Goal: Answer question/provide support

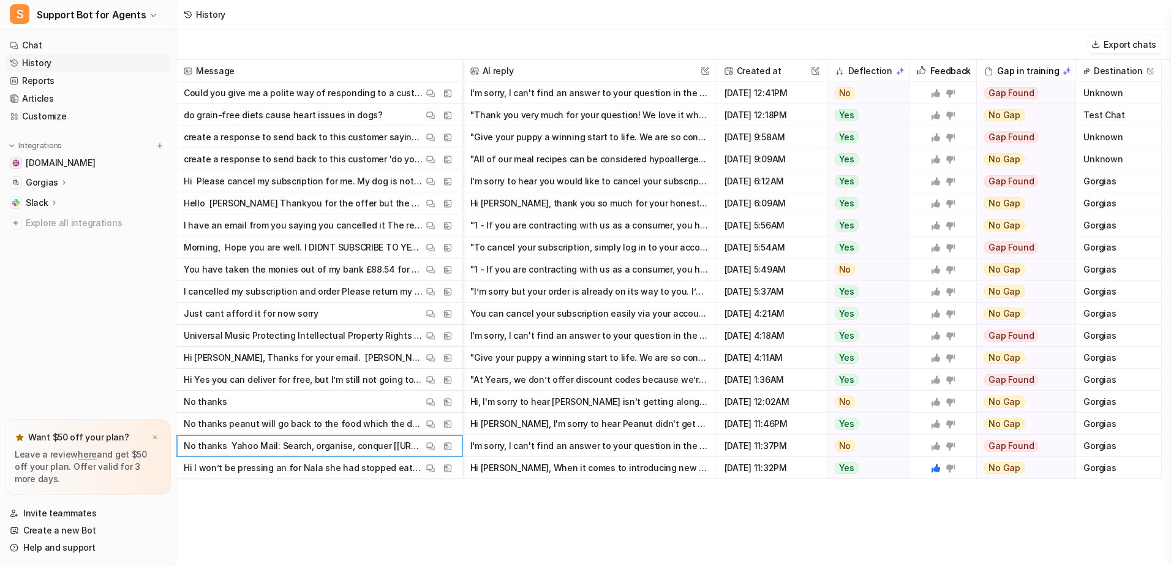
click at [351, 423] on p "No thanks peanut will go back to the food which the dog likes Yahoo Mail: Searc…" at bounding box center [303, 424] width 239 height 22
click at [430, 424] on img at bounding box center [430, 423] width 9 height 9
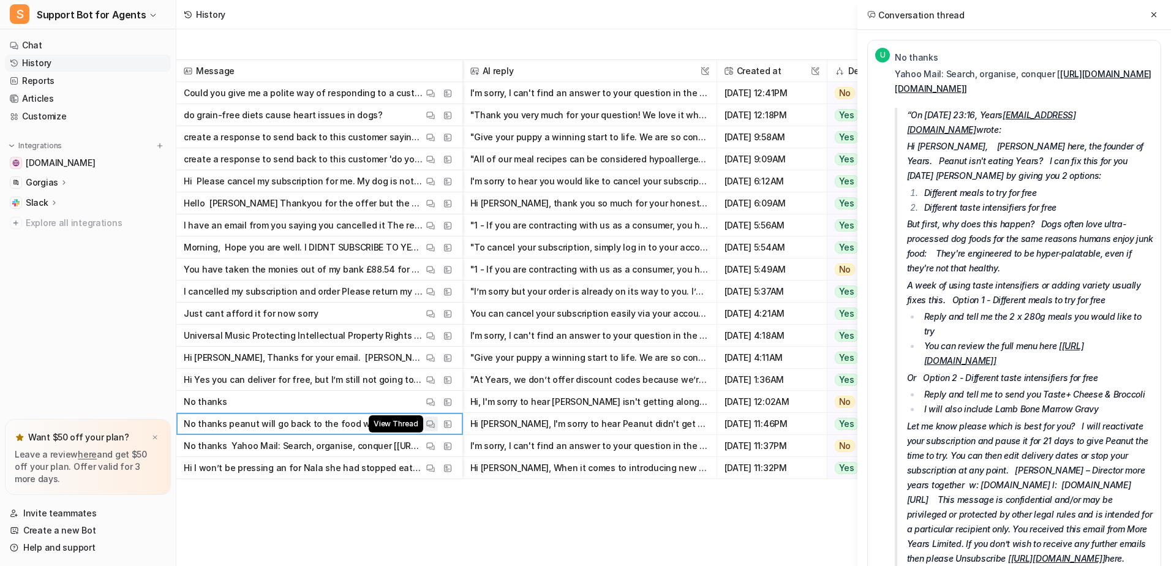
click at [429, 424] on img at bounding box center [430, 423] width 9 height 9
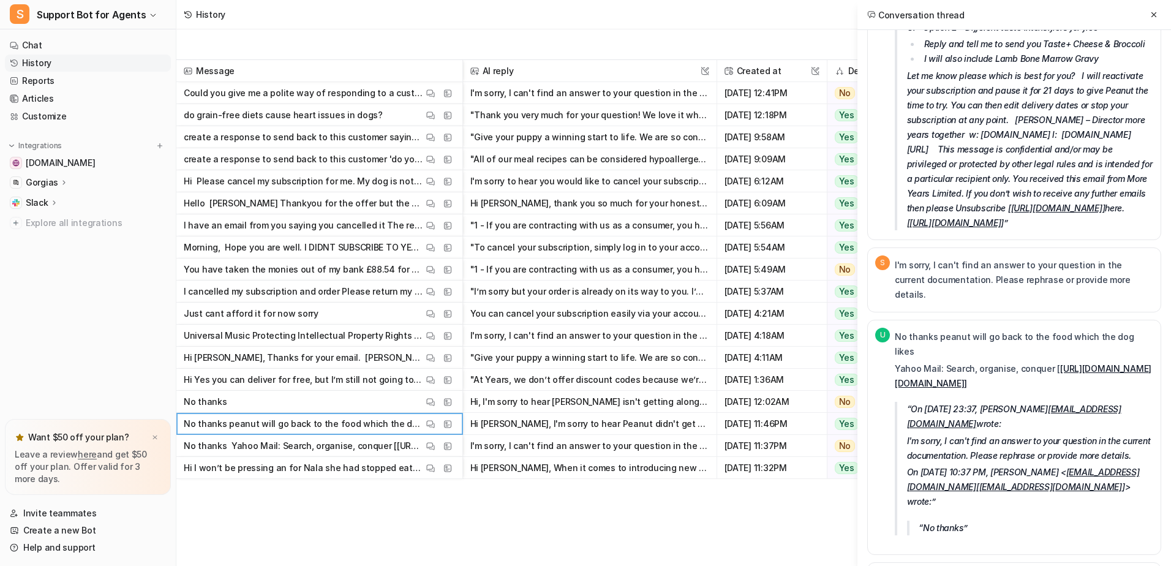
scroll to position [429, 0]
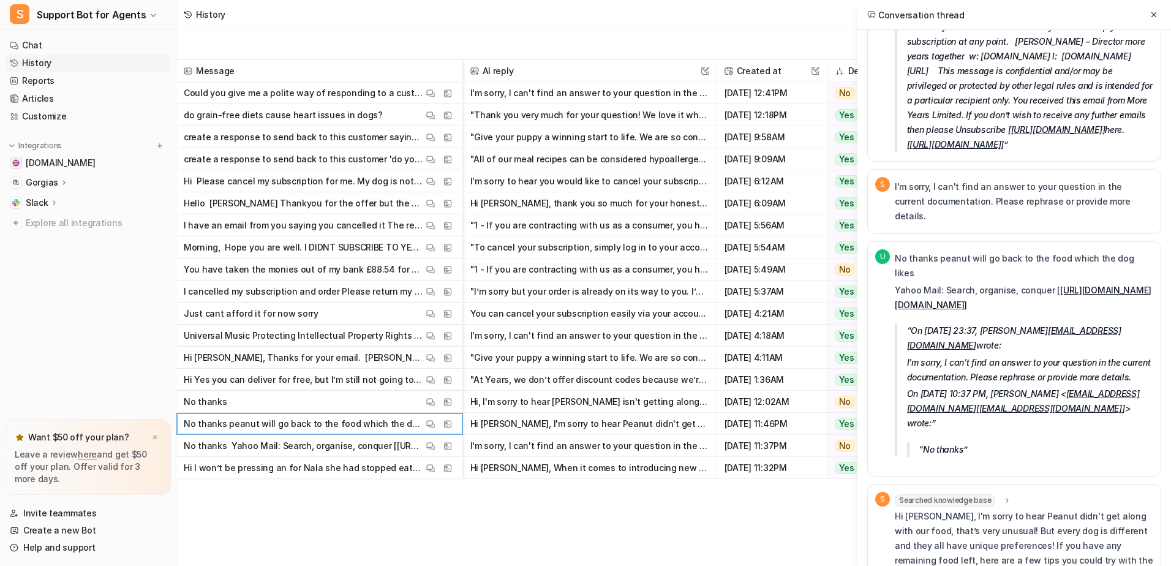
drag, startPoint x: 1141, startPoint y: 195, endPoint x: 894, endPoint y: 196, distance: 246.7
click at [894, 251] on p "No thanks peanut will go back to the food which the dog likes" at bounding box center [1023, 265] width 258 height 29
copy p "No thanks peanut will go back to the food which the dog likes"
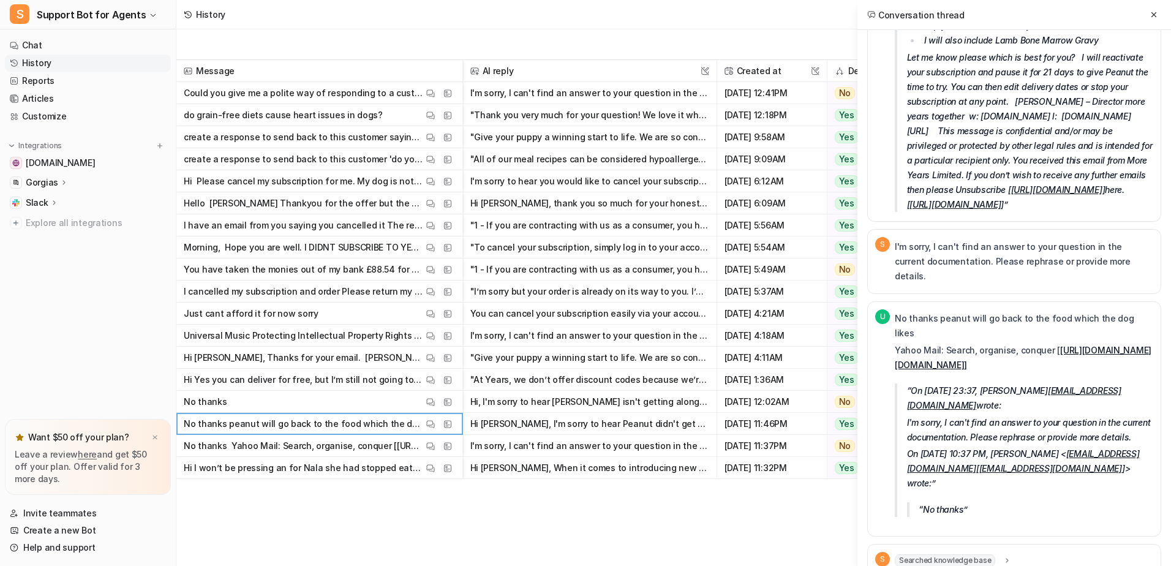
scroll to position [306, 0]
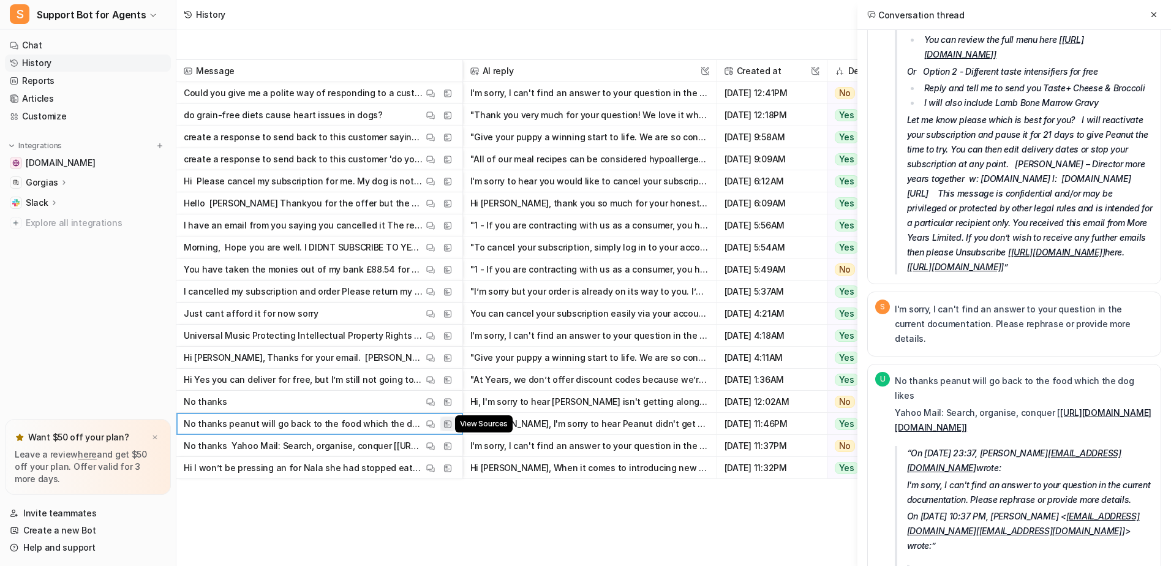
click at [449, 422] on img at bounding box center [447, 423] width 9 height 9
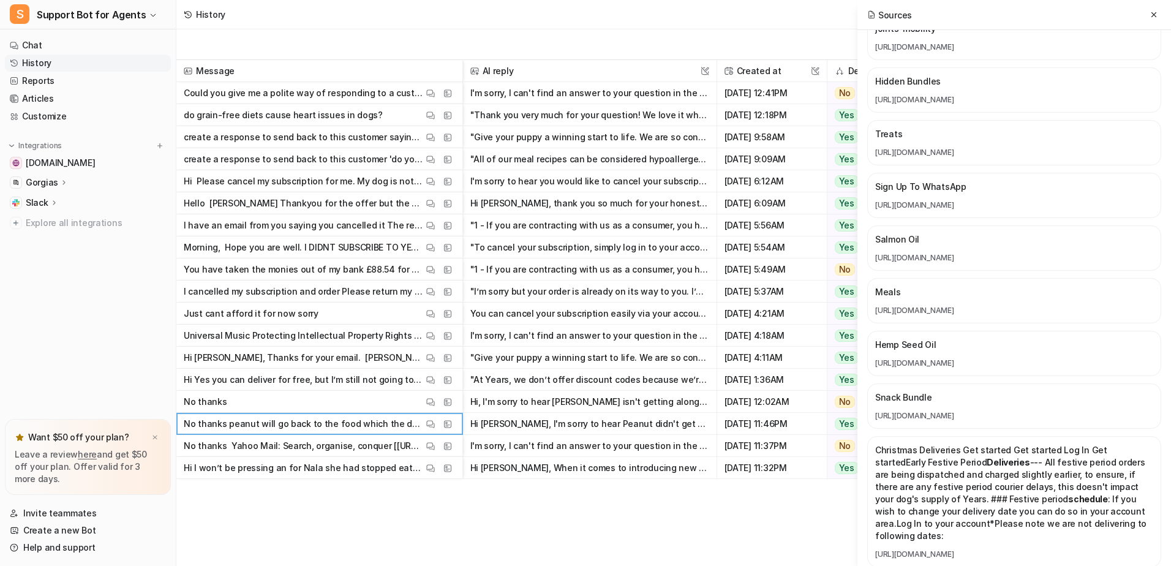
scroll to position [1837, 0]
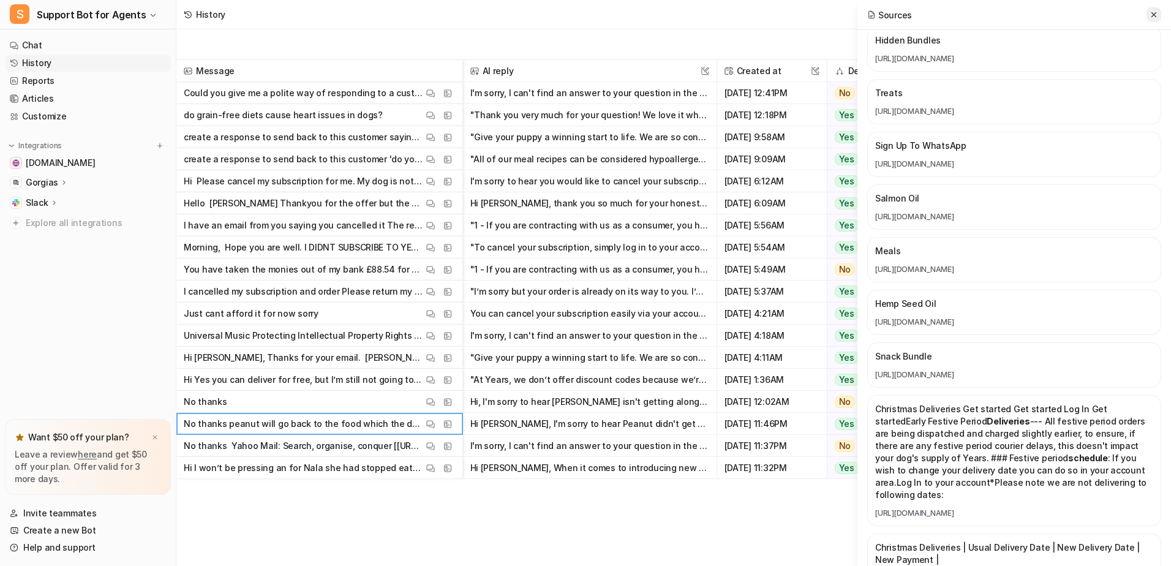
click at [1156, 10] on icon at bounding box center [1153, 14] width 9 height 9
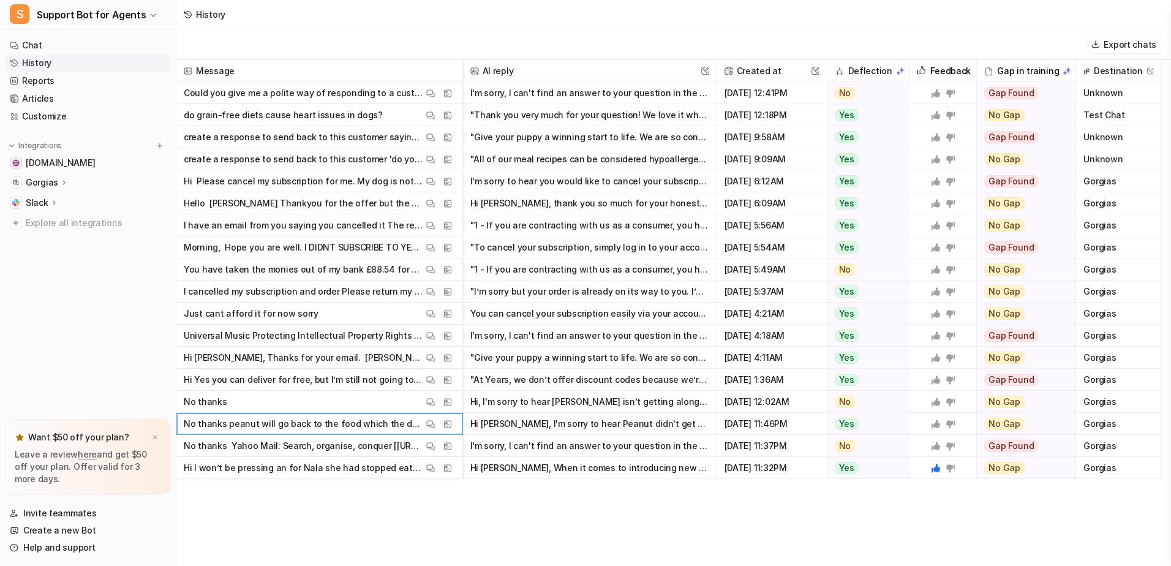
click at [951, 424] on icon at bounding box center [950, 424] width 9 height 8
click at [430, 403] on img at bounding box center [430, 401] width 9 height 9
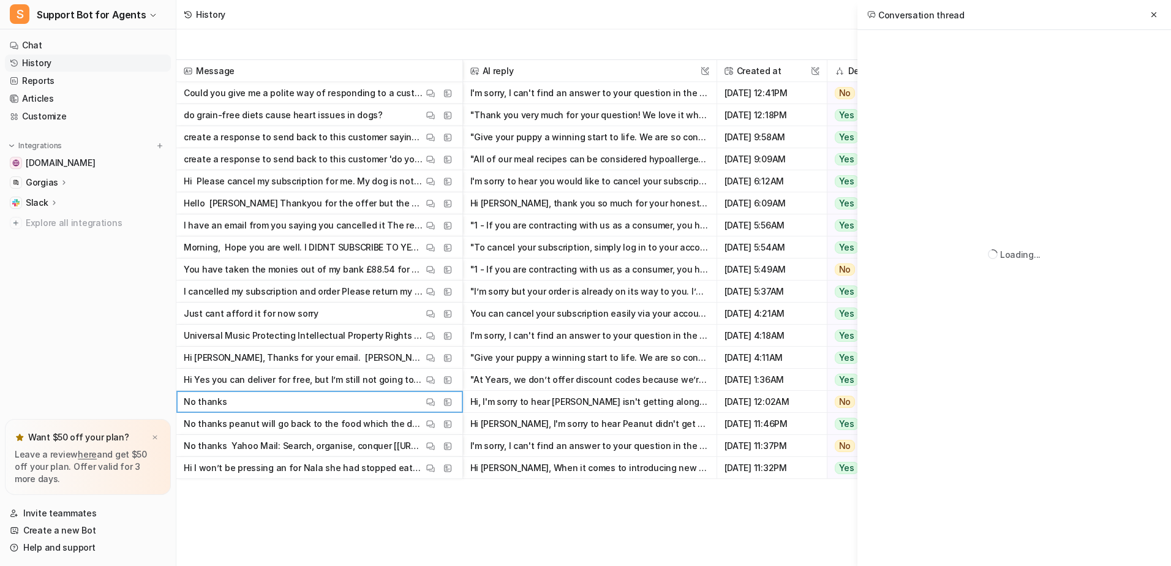
scroll to position [0, 0]
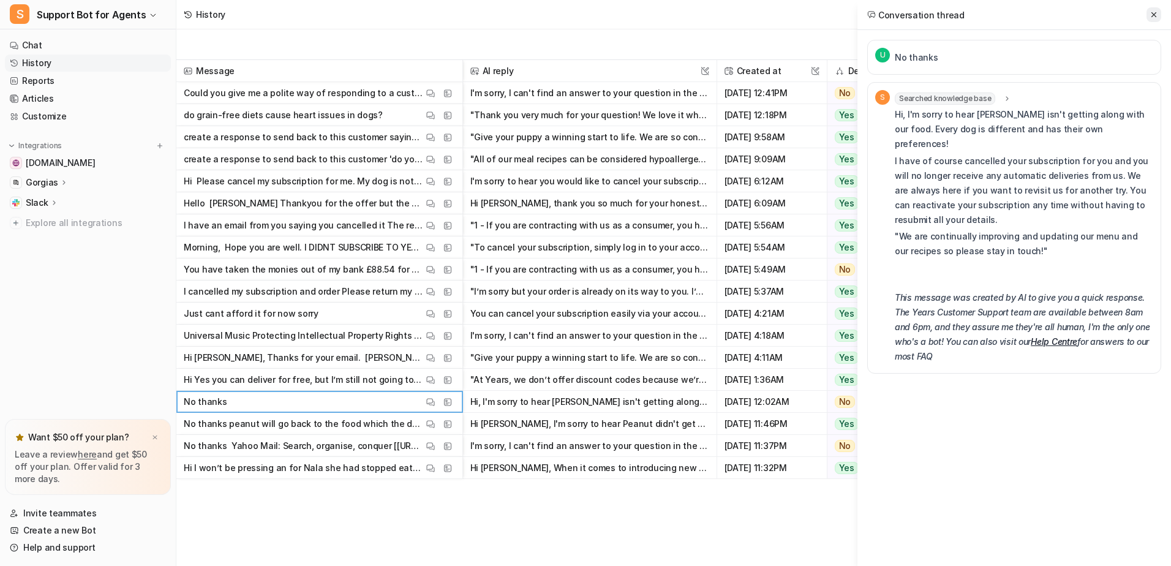
click at [1154, 15] on icon at bounding box center [1153, 14] width 9 height 9
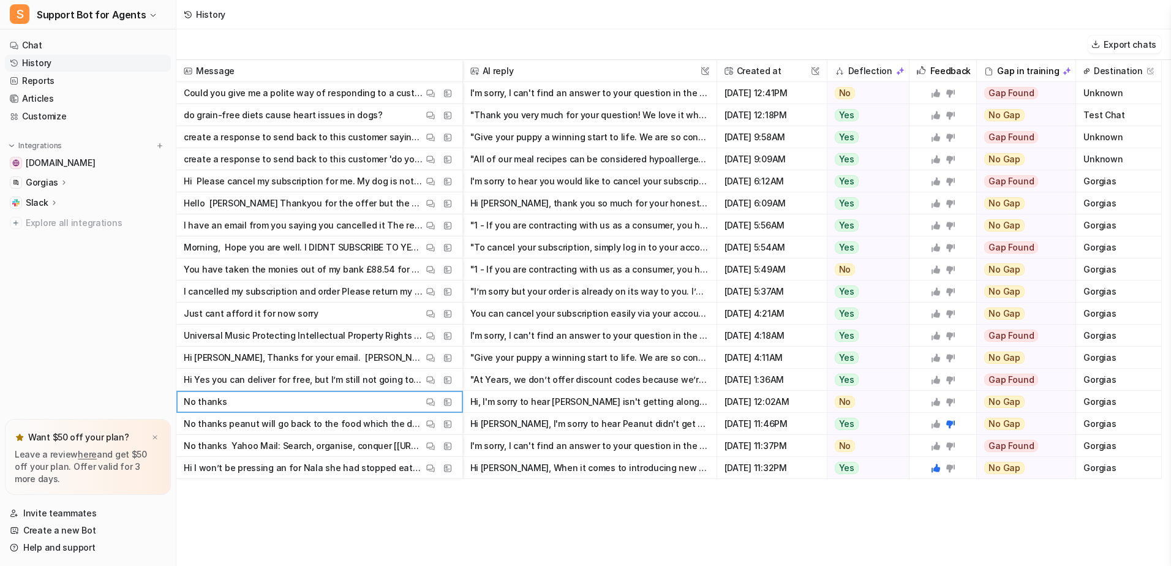
click at [712, 402] on div "Hi, I'm sorry to hear [PERSON_NAME] isn't getting along with our food. Every do…" at bounding box center [590, 402] width 254 height 22
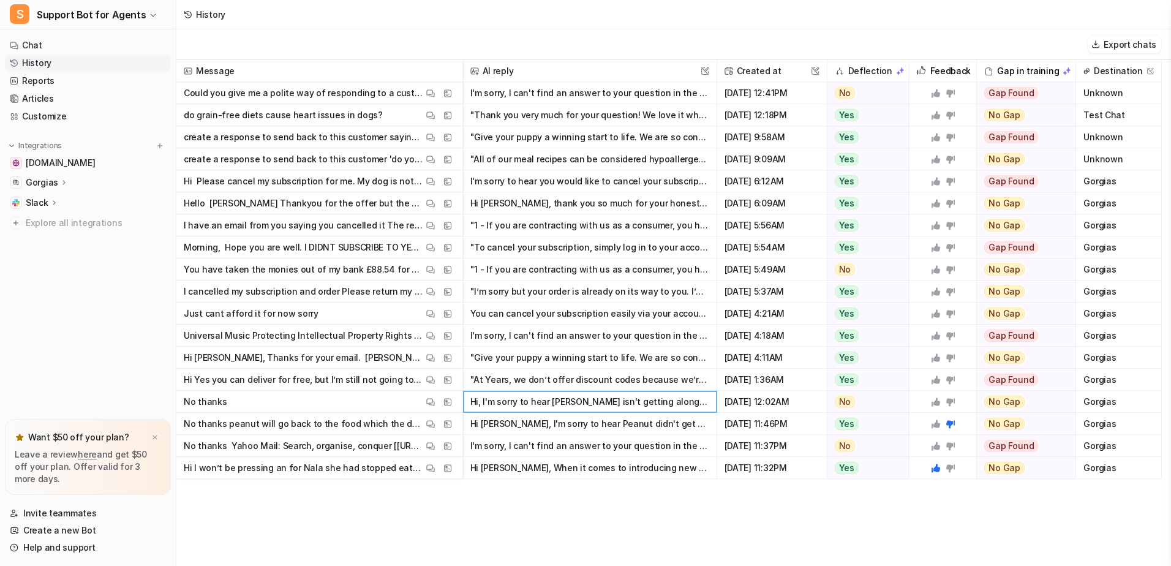
click at [702, 402] on button "Hi, I'm sorry to hear [PERSON_NAME] isn't getting along with our food. Every do…" at bounding box center [589, 402] width 239 height 22
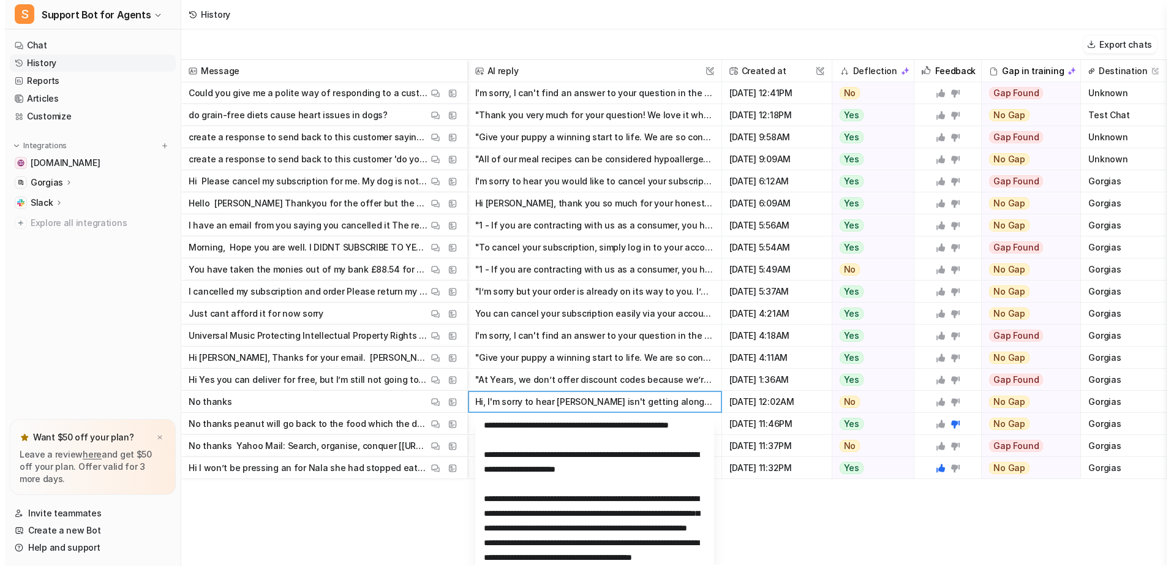
scroll to position [5, 0]
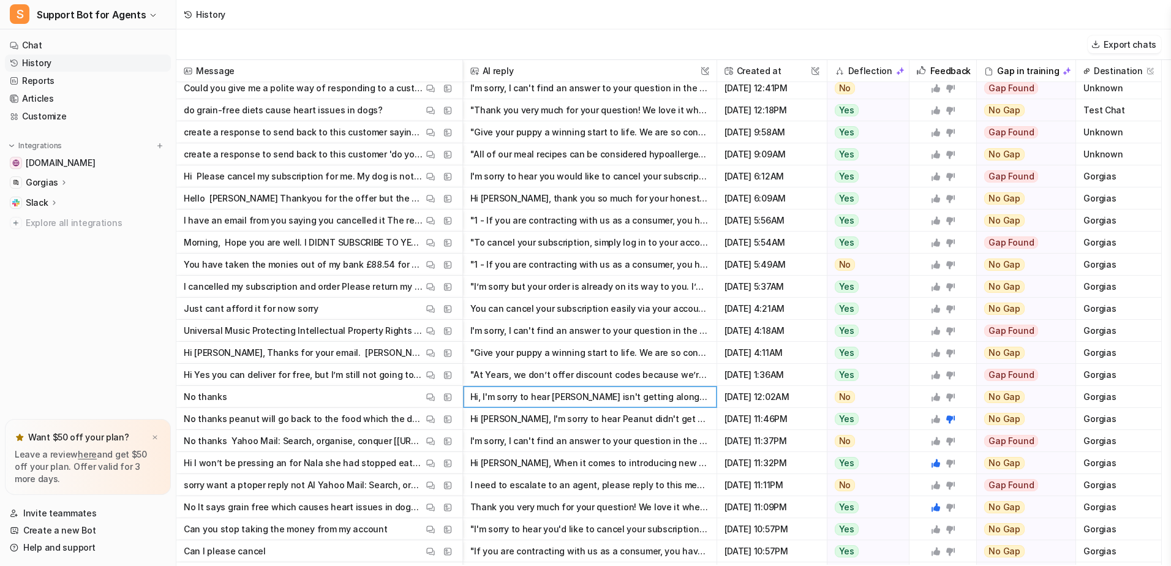
click at [953, 394] on icon at bounding box center [950, 397] width 10 height 10
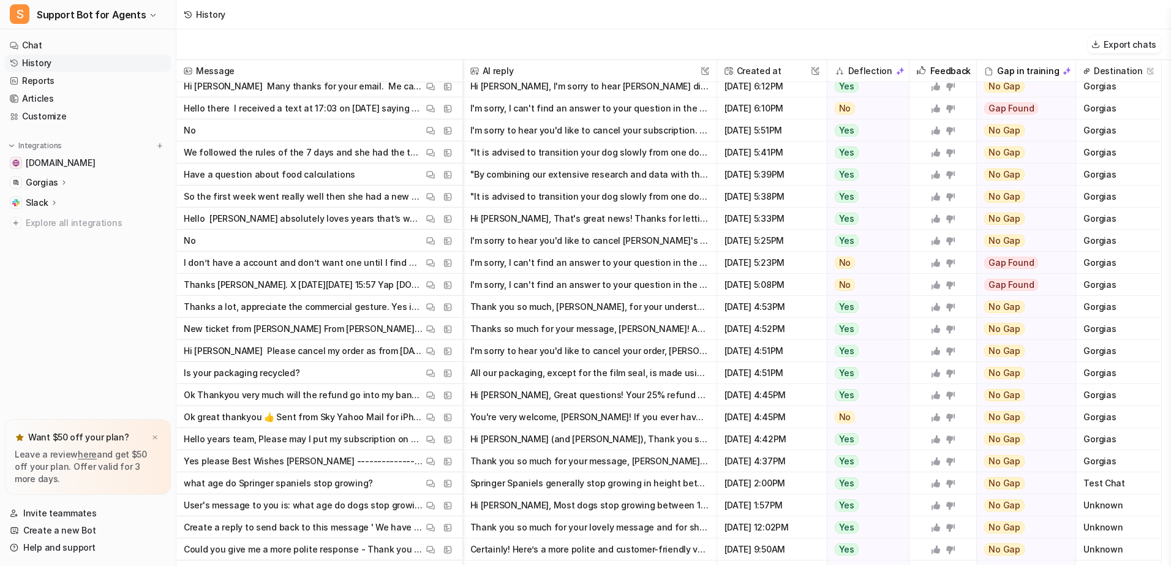
scroll to position [4785, 0]
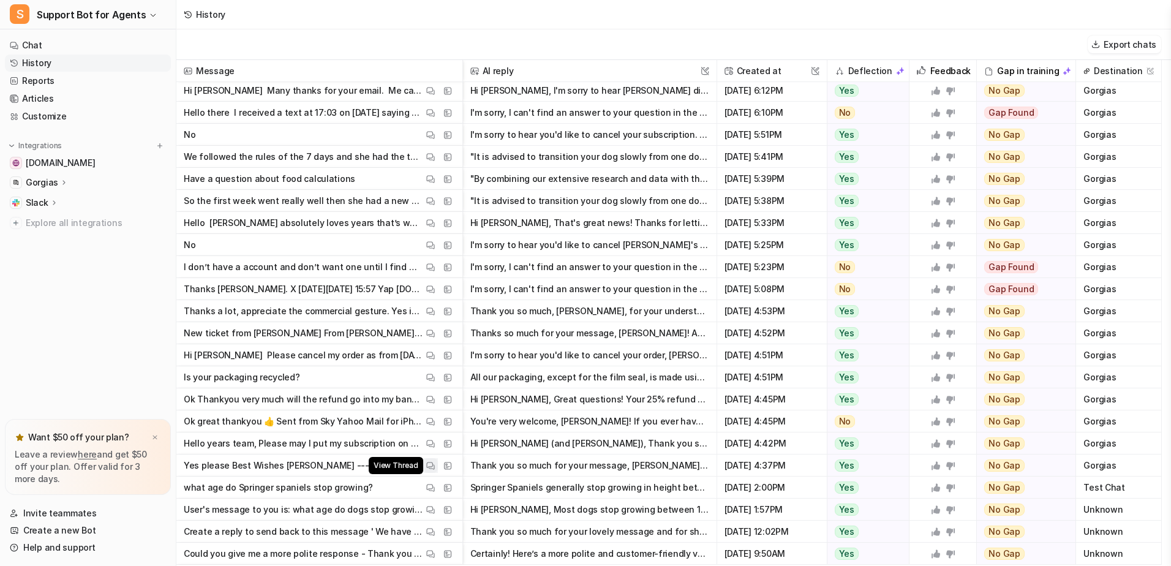
click at [431, 465] on img at bounding box center [430, 465] width 9 height 9
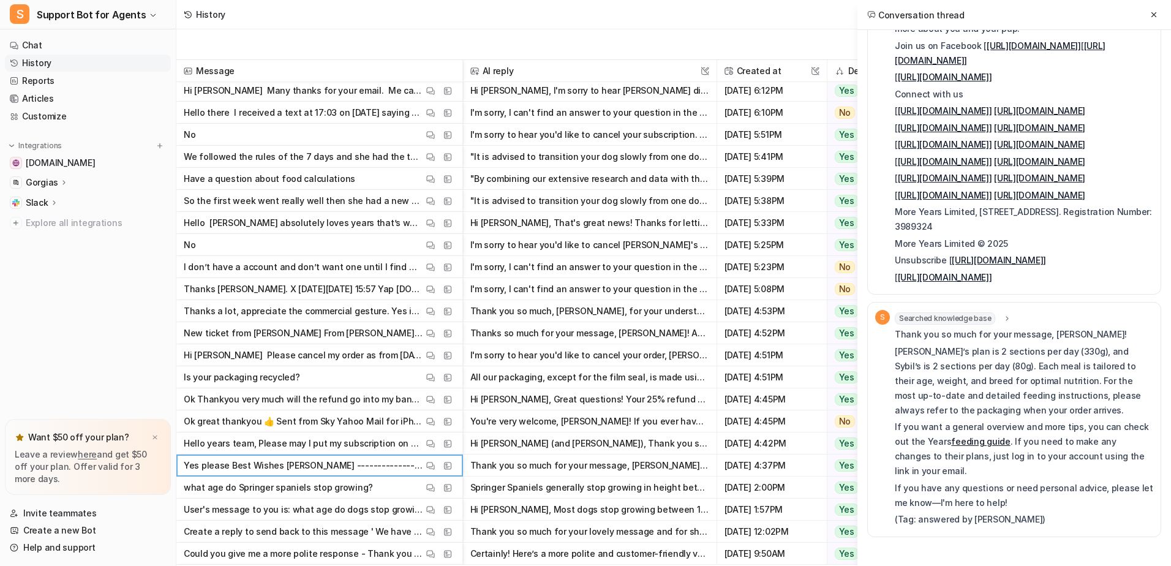
scroll to position [992, 0]
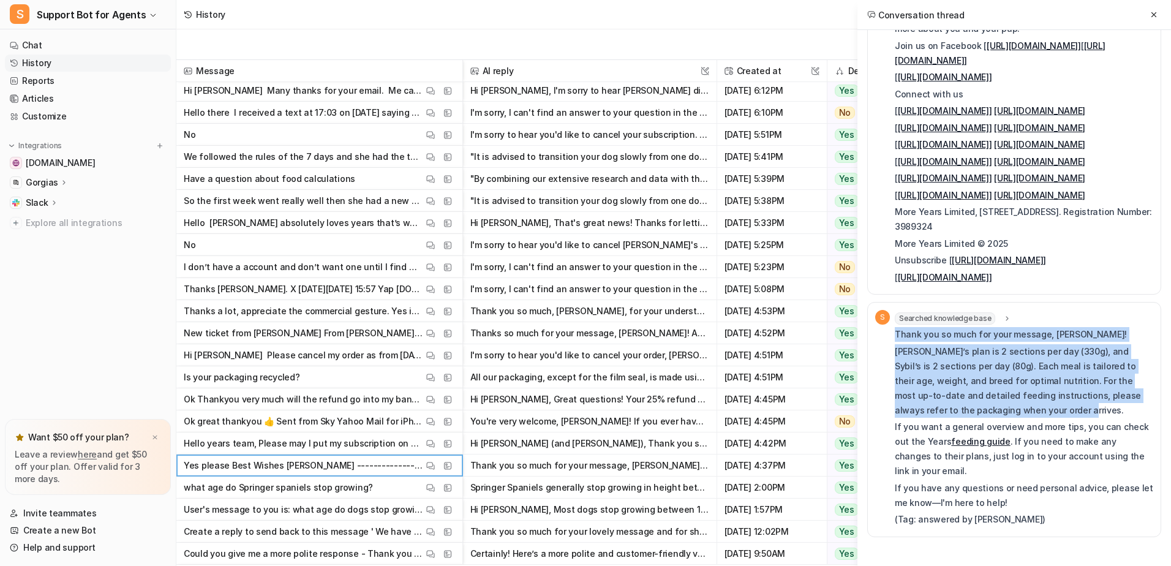
drag, startPoint x: 896, startPoint y: 348, endPoint x: 1044, endPoint y: 422, distance: 166.5
click at [1044, 422] on div "Thank you so much for your message, [PERSON_NAME]! [PERSON_NAME]’s plan is 2 se…" at bounding box center [1023, 427] width 258 height 200
copy div "Thank you so much for your message, [PERSON_NAME]! [PERSON_NAME]’s plan is 2 se…"
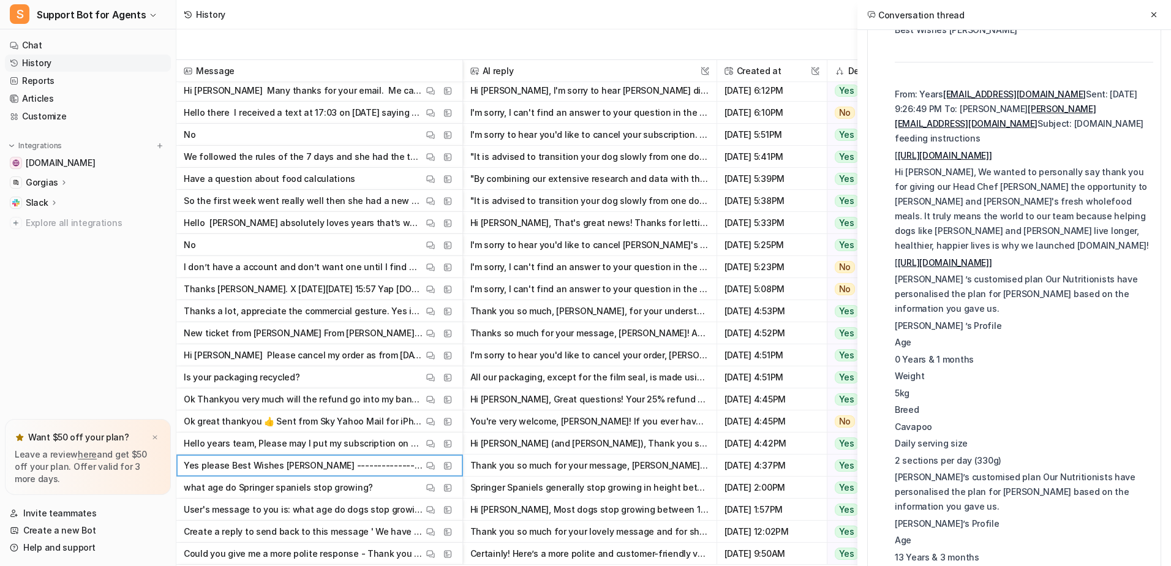
scroll to position [0, 0]
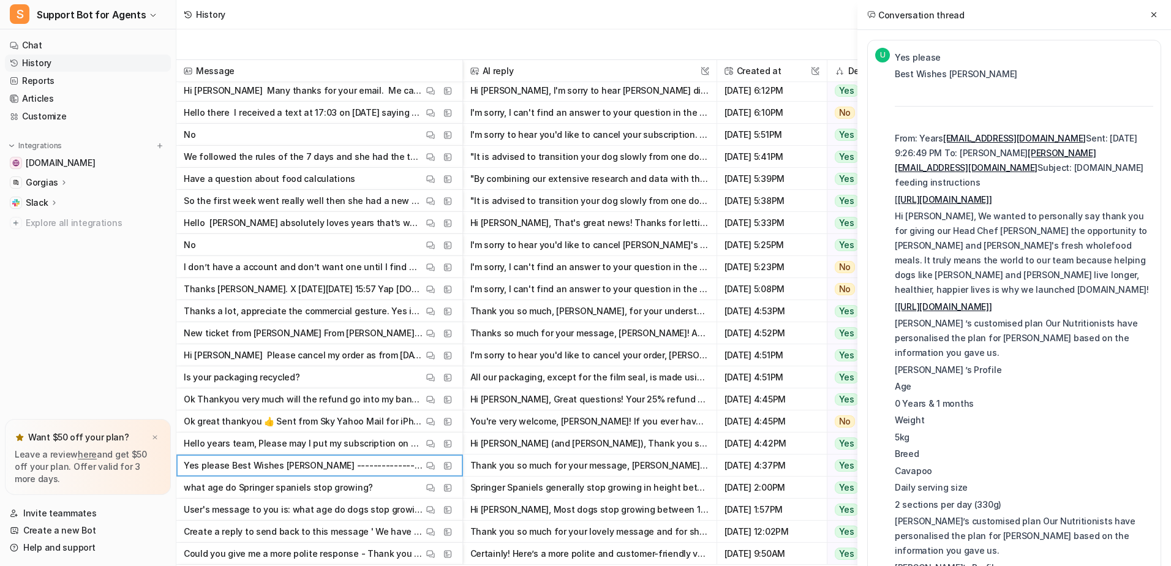
click at [1060, 446] on p "Breed" at bounding box center [1023, 453] width 258 height 15
drag, startPoint x: 1044, startPoint y: 152, endPoint x: 920, endPoint y: 154, distance: 124.3
click at [920, 154] on p "From: Years [EMAIL_ADDRESS][DOMAIN_NAME] Sent: [DATE] 9:26:49 PM To: [PERSON_NA…" at bounding box center [1023, 160] width 258 height 59
copy p "[PERSON_NAME][EMAIL_ADDRESS][DOMAIN_NAME]"
click at [1155, 11] on icon at bounding box center [1153, 14] width 9 height 9
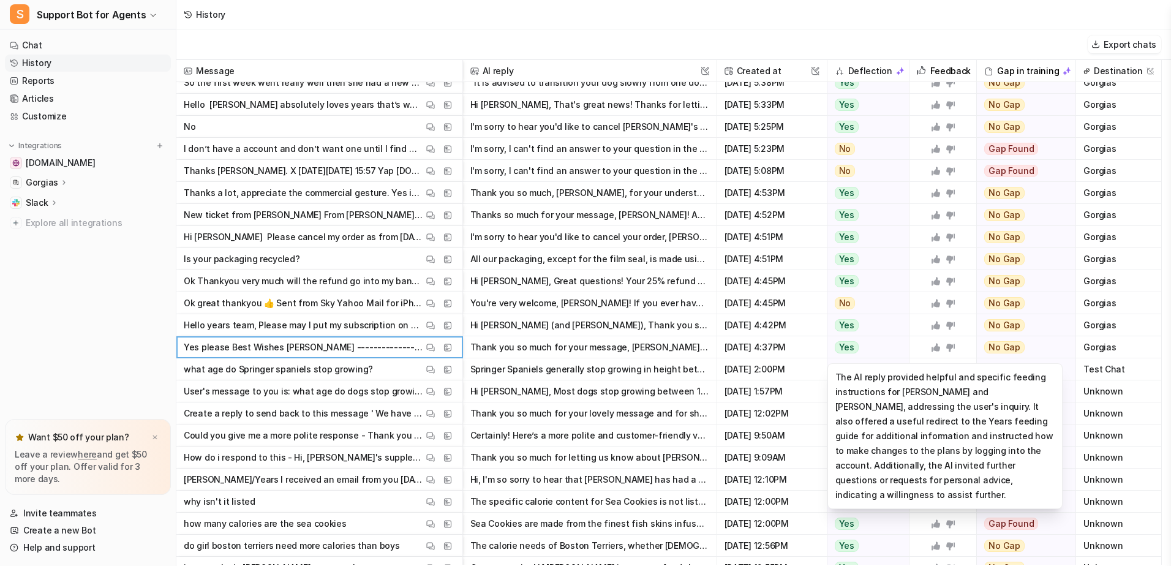
scroll to position [4908, 0]
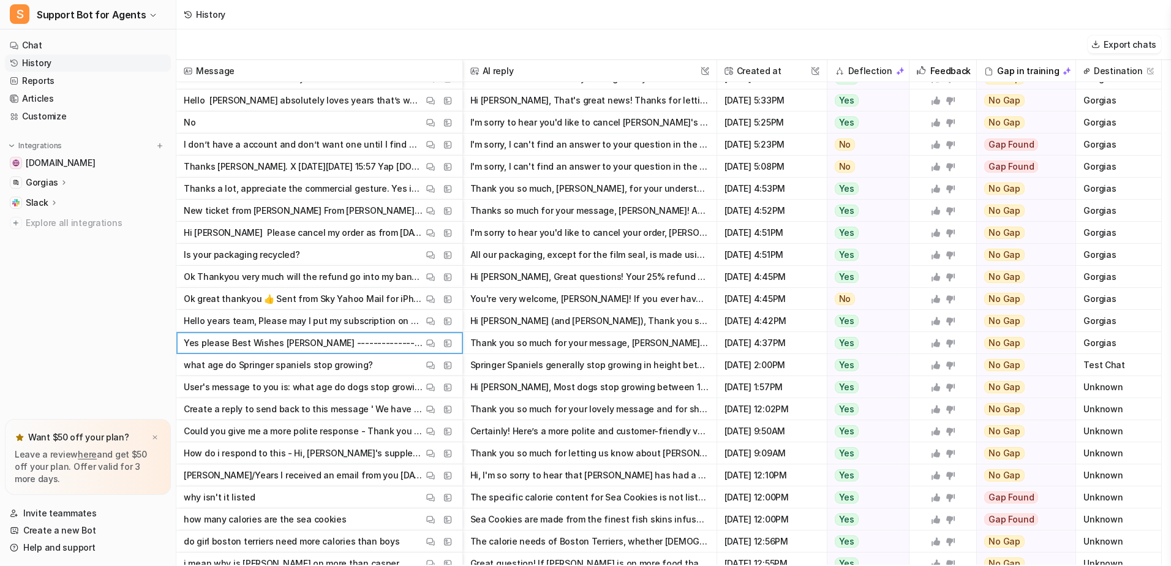
click at [662, 344] on button "Thank you so much for your message, [PERSON_NAME]! [PERSON_NAME]’s plan is 2 se…" at bounding box center [589, 343] width 239 height 22
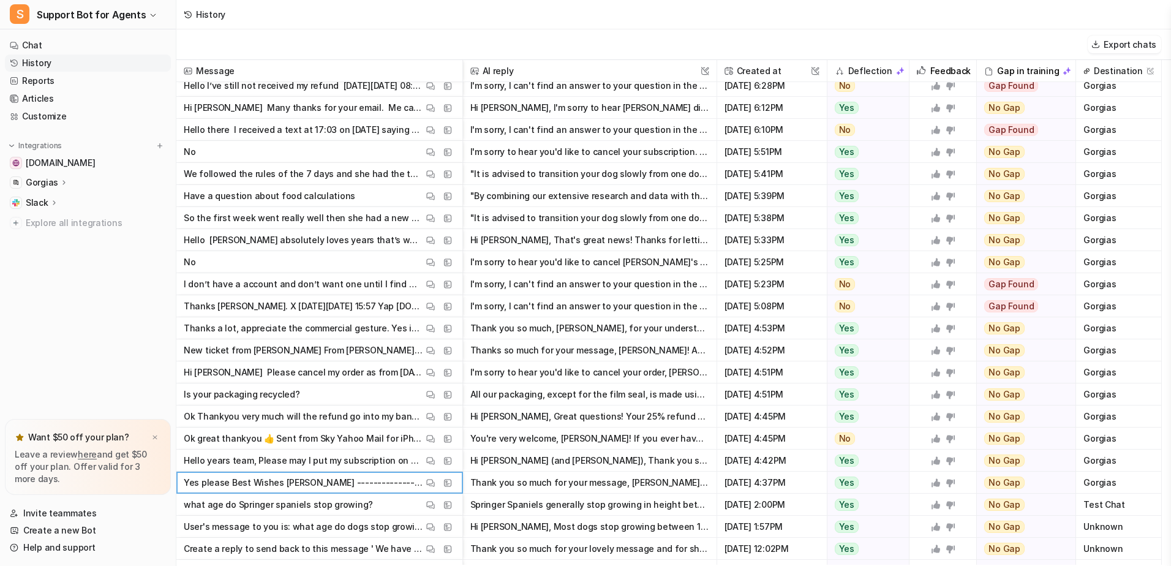
scroll to position [4785, 0]
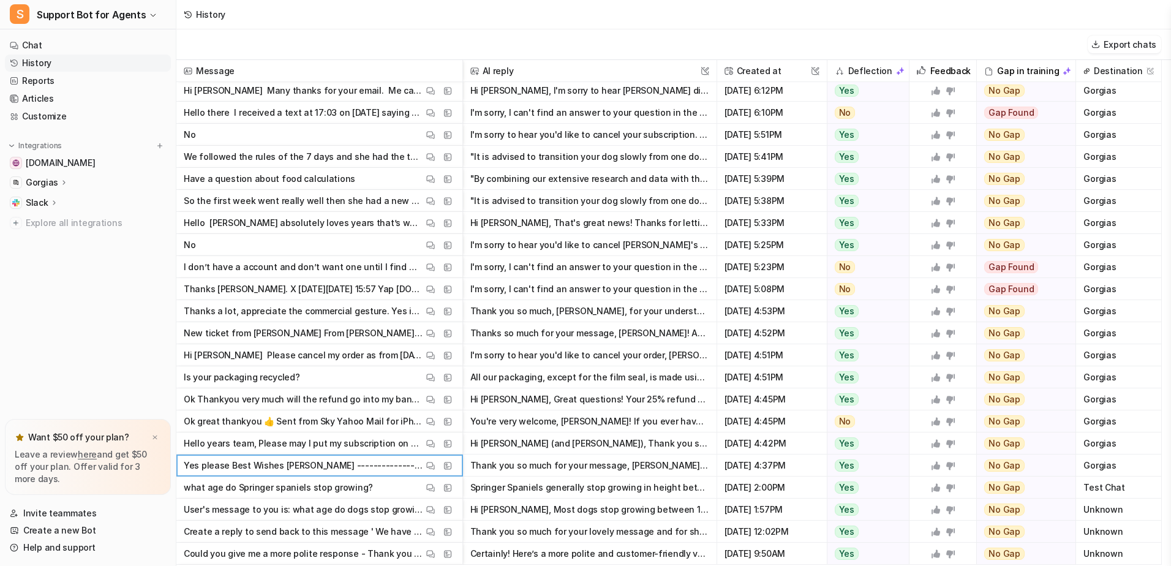
click at [770, 466] on span "[DATE] 4:37PM" at bounding box center [772, 465] width 100 height 22
click at [1130, 465] on span "Gorgias" at bounding box center [1118, 465] width 75 height 22
click at [1120, 46] on button "Export chats" at bounding box center [1123, 45] width 73 height 18
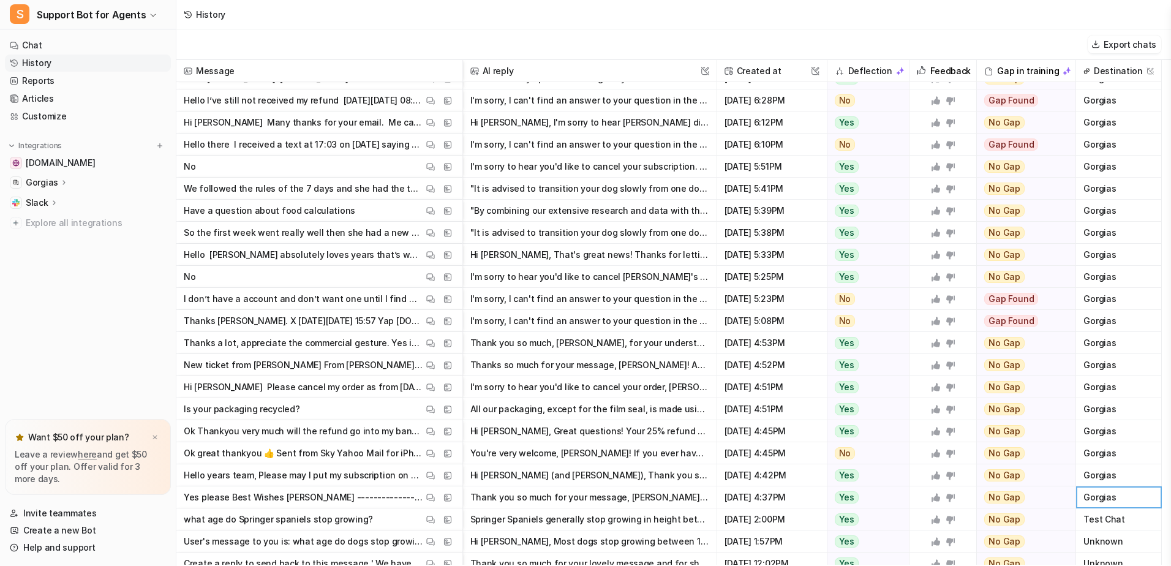
scroll to position [4782, 0]
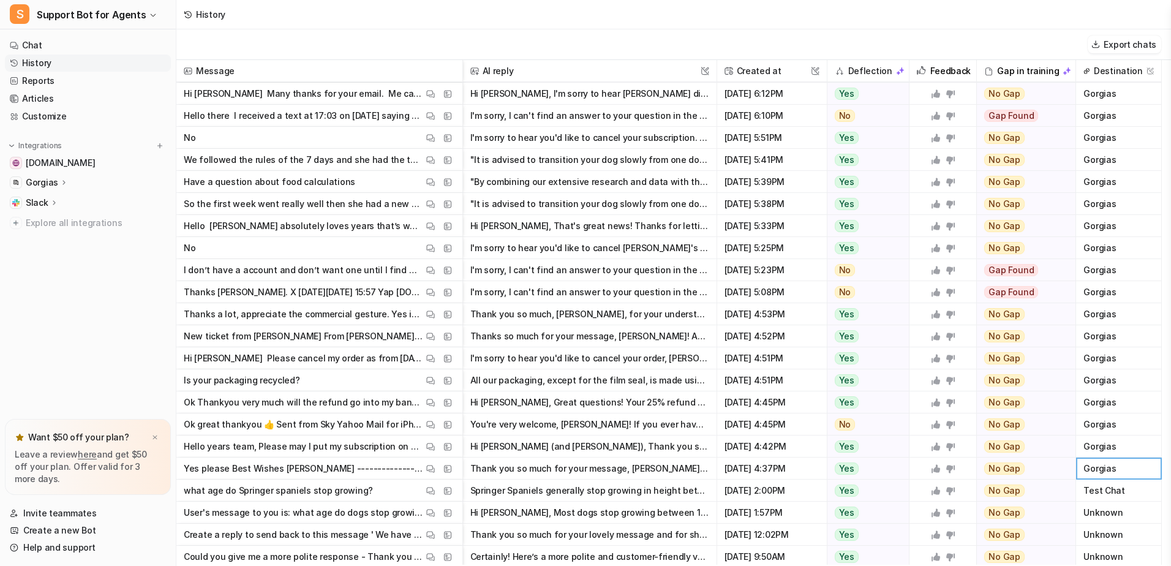
click at [186, 467] on p "Yes please Best Wishes [PERSON_NAME] ------------------------------------------…" at bounding box center [303, 468] width 239 height 22
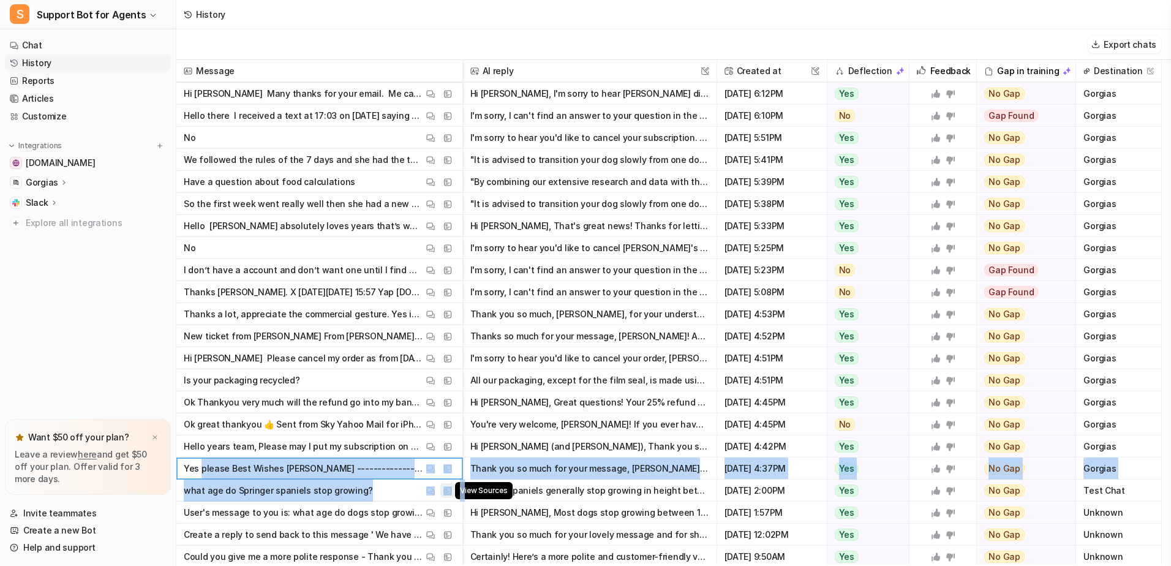
drag, startPoint x: 201, startPoint y: 466, endPoint x: 464, endPoint y: 482, distance: 263.7
click at [464, 482] on div "Message AI reply This field cannot be modified Created at This field cannot be …" at bounding box center [673, 312] width 994 height 504
drag, startPoint x: 464, startPoint y: 482, endPoint x: 519, endPoint y: 470, distance: 55.7
click at [501, 474] on button "Thank you so much for your message, [PERSON_NAME]! [PERSON_NAME]’s plan is 2 se…" at bounding box center [589, 468] width 239 height 22
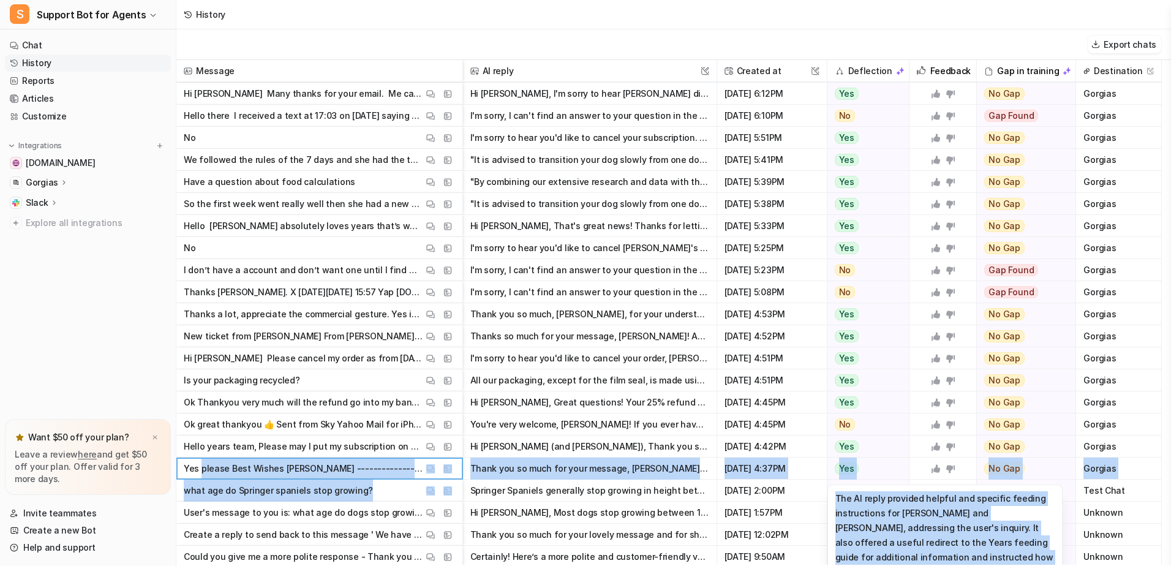
click at [868, 465] on div "Yes" at bounding box center [864, 468] width 75 height 22
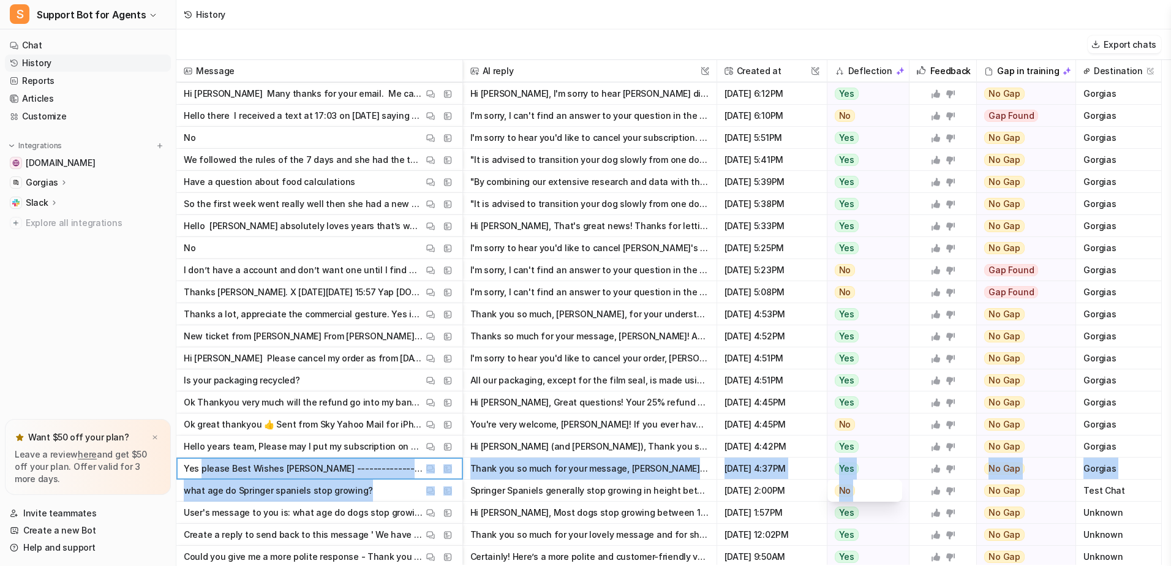
click at [887, 471] on div "Yes" at bounding box center [864, 468] width 75 height 22
click at [1137, 469] on span "Gorgias" at bounding box center [1118, 468] width 75 height 22
click at [1109, 470] on span "Gorgias" at bounding box center [1118, 468] width 75 height 22
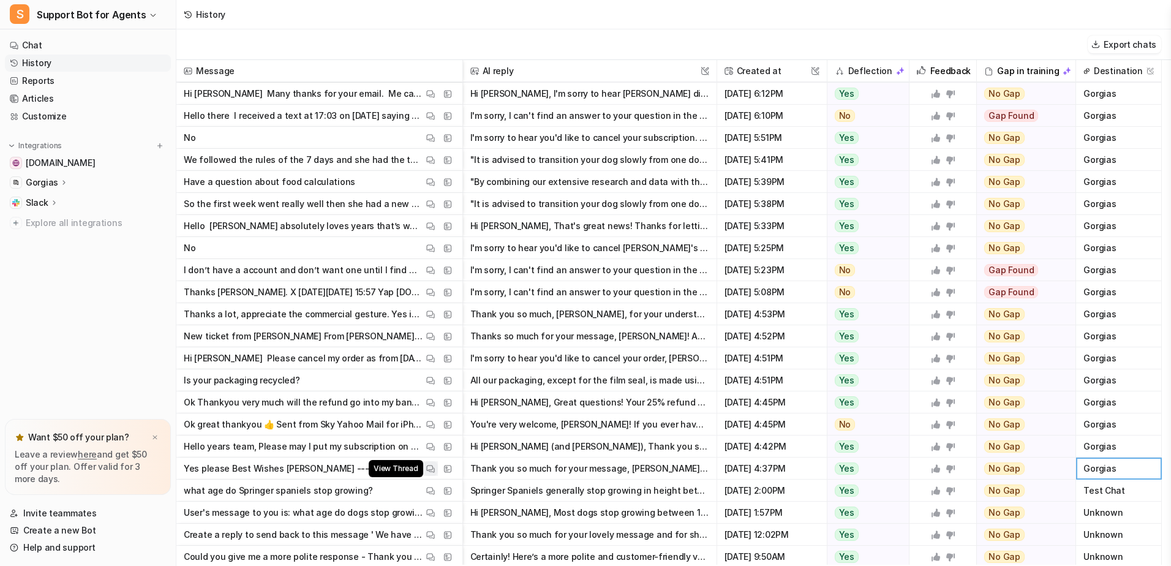
click at [429, 467] on img at bounding box center [430, 468] width 9 height 9
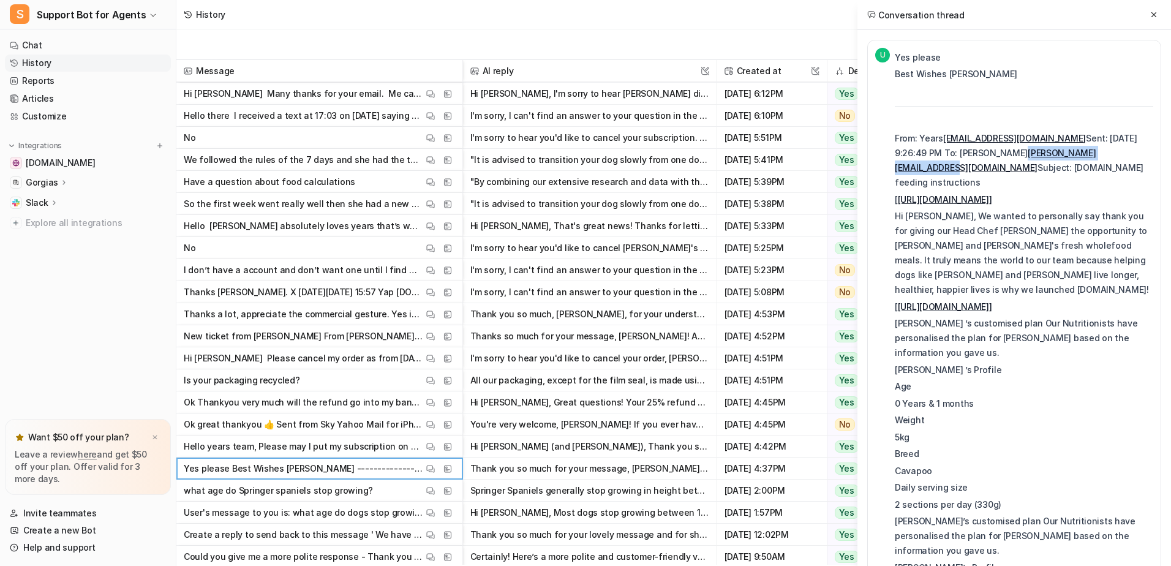
drag, startPoint x: 1042, startPoint y: 154, endPoint x: 921, endPoint y: 158, distance: 120.7
click at [921, 158] on p "From: Years [EMAIL_ADDRESS][DOMAIN_NAME] Sent: [DATE] 9:26:49 PM To: [PERSON_NA…" at bounding box center [1023, 160] width 258 height 59
copy link "[PERSON_NAME][EMAIL_ADDRESS][DOMAIN_NAME]"
click at [431, 446] on img at bounding box center [430, 446] width 9 height 9
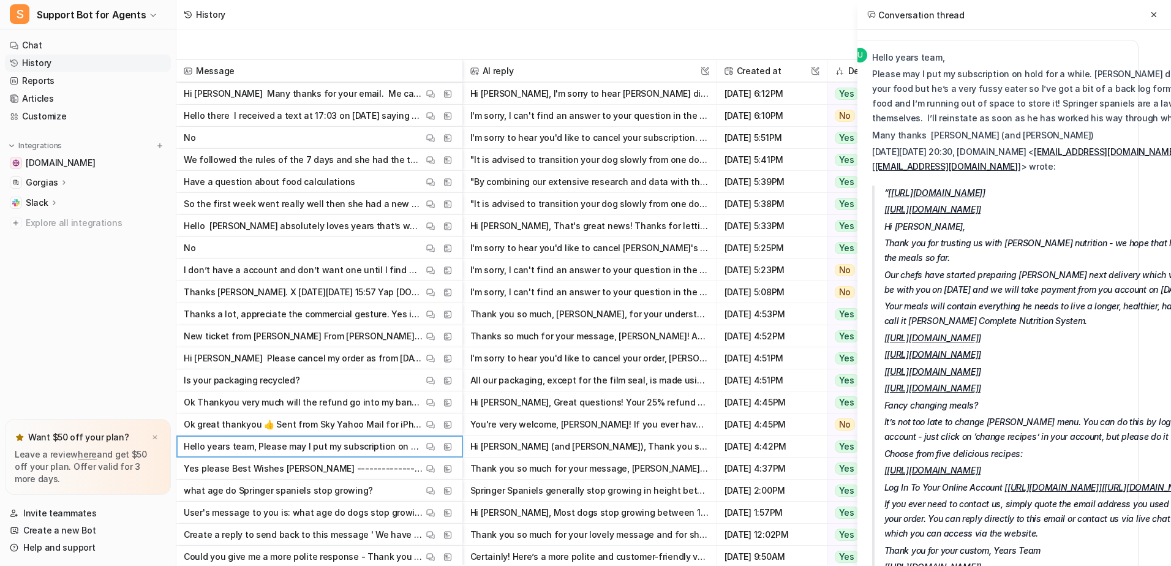
drag, startPoint x: 1058, startPoint y: 429, endPoint x: 1162, endPoint y: 415, distance: 105.0
click at [1162, 379] on p "[ [URL][DOMAIN_NAME]]" at bounding box center [1057, 371] width 346 height 15
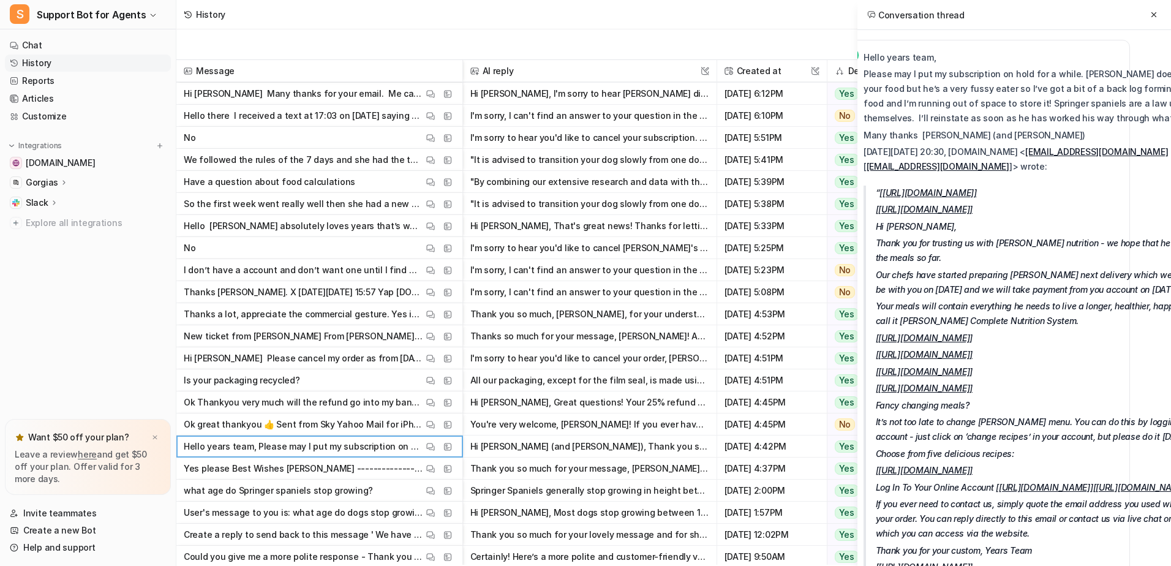
drag, startPoint x: 1105, startPoint y: 225, endPoint x: 1170, endPoint y: 223, distance: 64.9
click at [1170, 224] on html "S Support Bot for Agents Chat History Reports Articles Customize Integrations […" at bounding box center [585, 283] width 1171 height 566
drag, startPoint x: 1170, startPoint y: 223, endPoint x: 1119, endPoint y: 133, distance: 103.4
click at [1119, 133] on p "Many thanks [PERSON_NAME] (and [PERSON_NAME])" at bounding box center [1042, 135] width 358 height 15
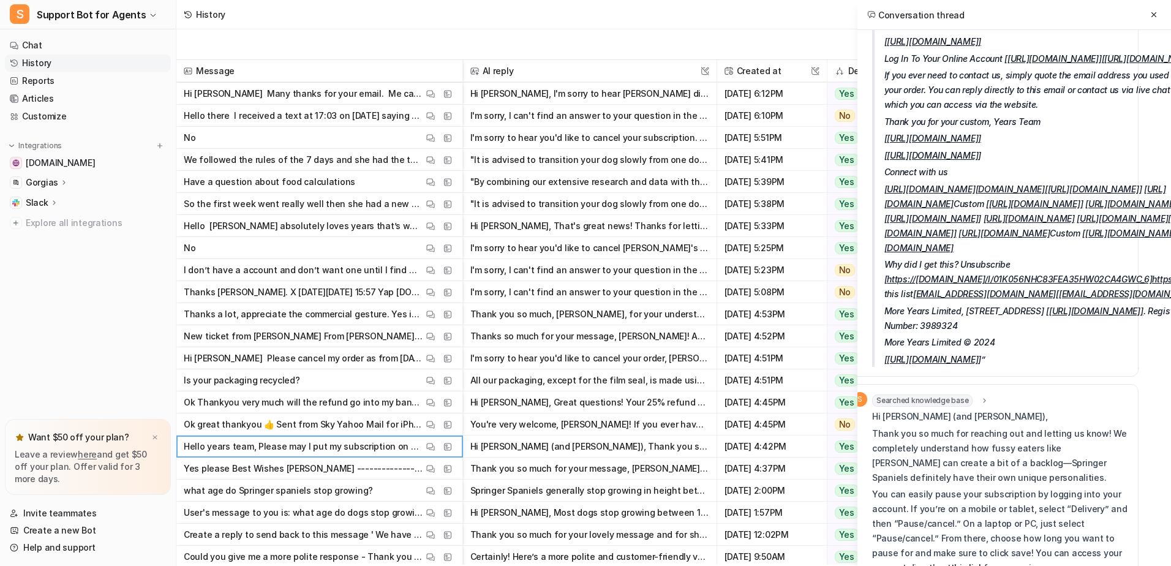
scroll to position [0, 23]
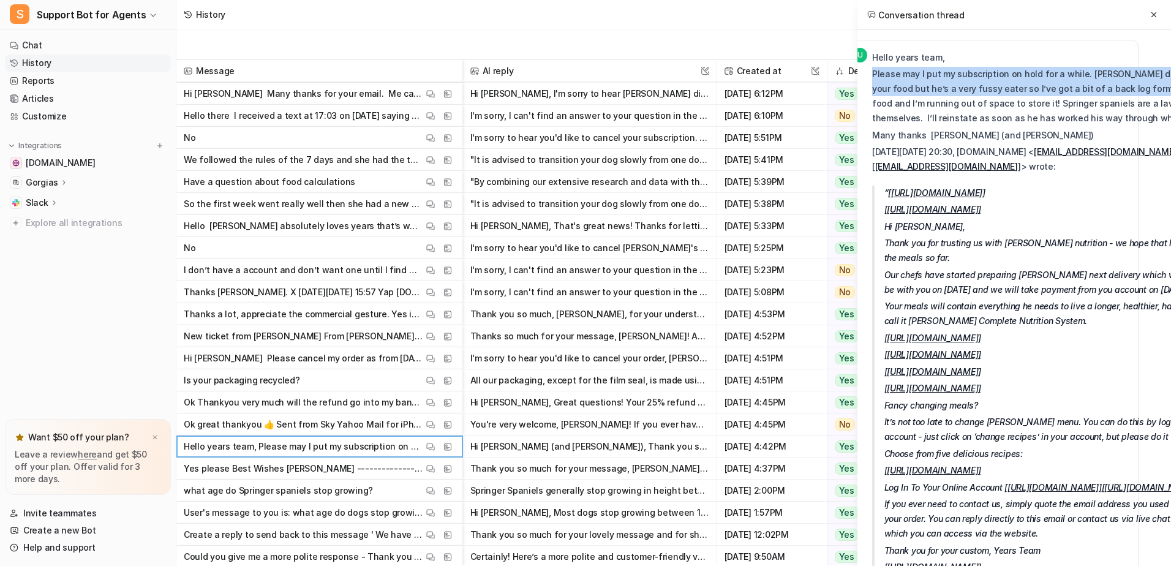
drag, startPoint x: 872, startPoint y: 74, endPoint x: 1114, endPoint y: 83, distance: 242.0
click at [1114, 83] on p "Please may I put my subscription on hold for a while. [PERSON_NAME] does enjoy …" at bounding box center [1051, 96] width 358 height 59
copy p "Please may I put my subscription on hold for a while. [PERSON_NAME] does enjoy …"
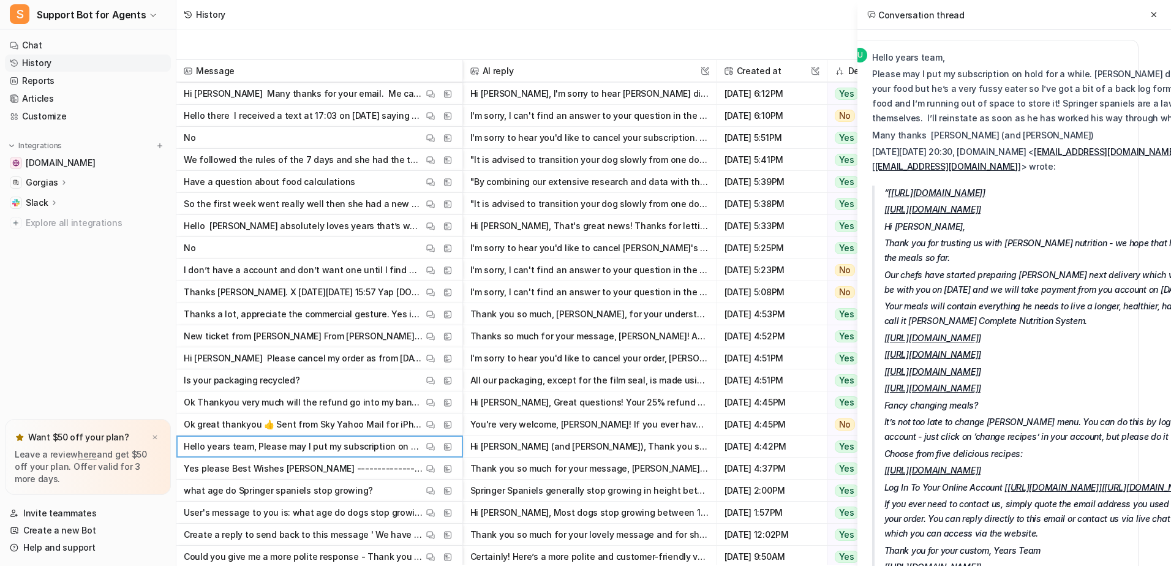
click at [1033, 137] on p "Many thanks [PERSON_NAME] (and [PERSON_NAME])" at bounding box center [1051, 135] width 358 height 15
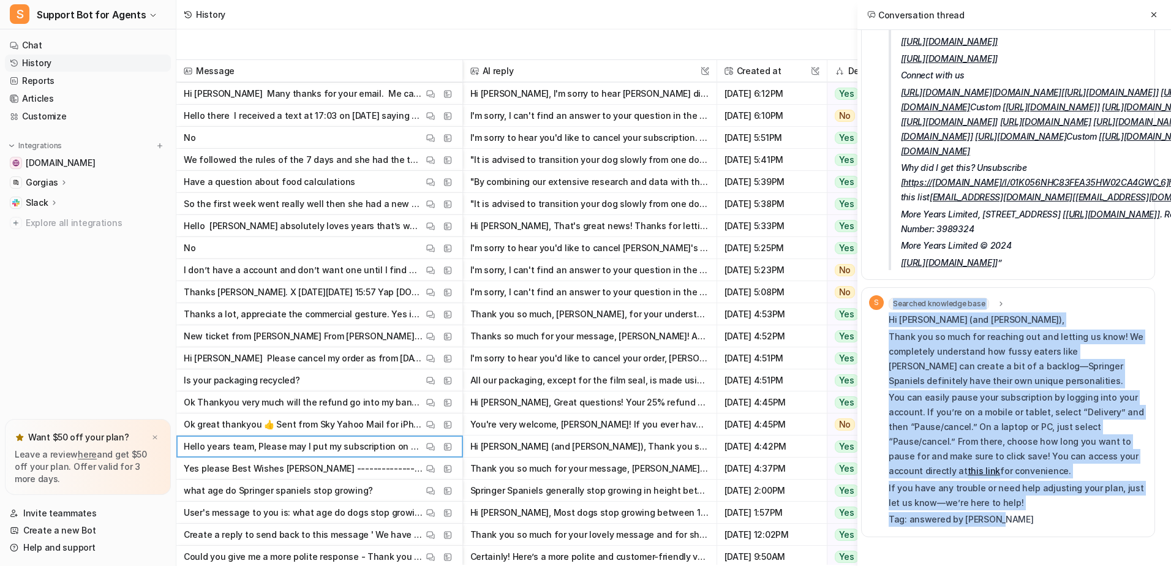
scroll to position [863, 0]
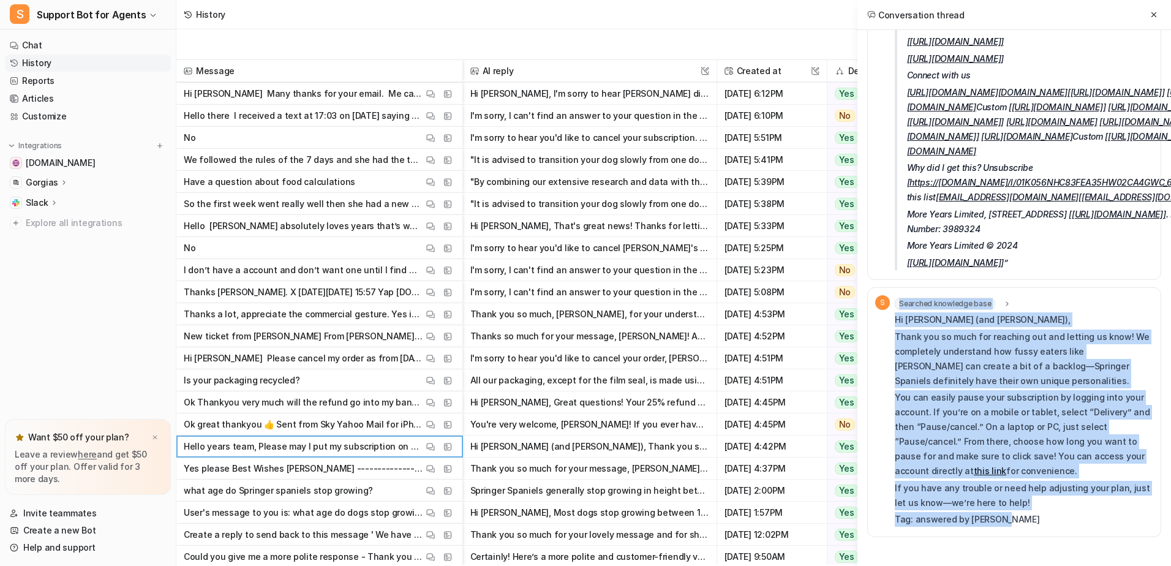
drag, startPoint x: 983, startPoint y: 516, endPoint x: 865, endPoint y: 519, distance: 117.6
click at [865, 519] on div "U Hello years team, Please may I put my subscription on hold for a while. [PERS…" at bounding box center [1013, 313] width 313 height 566
click at [1007, 523] on p "Tag: answered by [PERSON_NAME]" at bounding box center [1023, 519] width 258 height 15
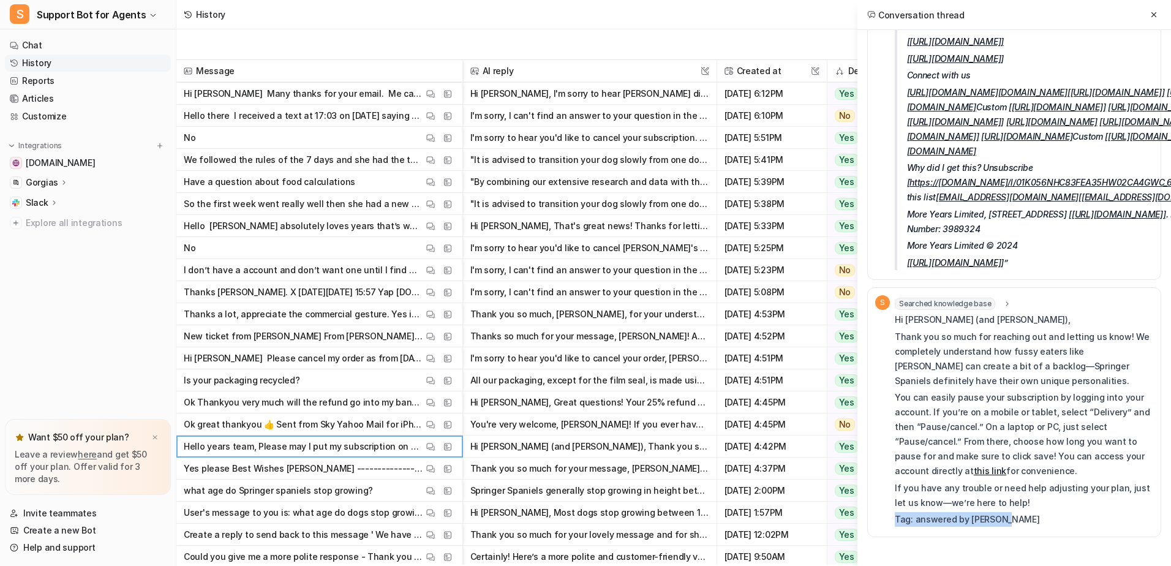
drag, startPoint x: 1007, startPoint y: 521, endPoint x: 896, endPoint y: 523, distance: 110.2
click at [896, 523] on p "Tag: answered by [PERSON_NAME]" at bounding box center [1023, 519] width 258 height 15
copy p "Tag: answered by [PERSON_NAME]"
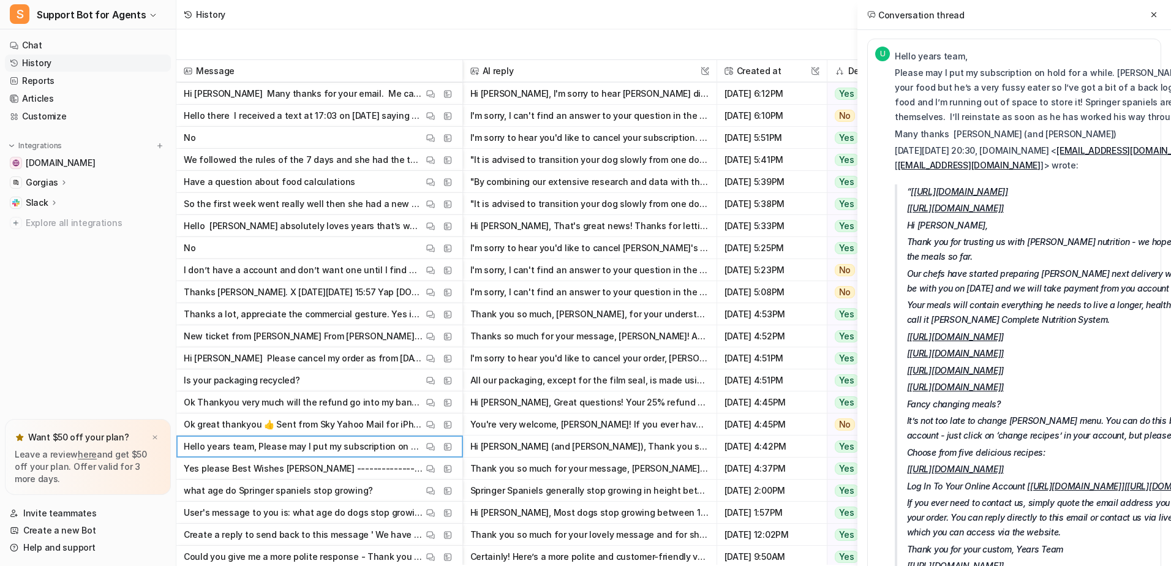
scroll to position [0, 0]
click at [1082, 125] on p "Please may I put my subscription on hold for a while. [PERSON_NAME] does enjoy …" at bounding box center [1073, 96] width 358 height 59
click at [1085, 124] on p "Please may I put my subscription on hold for a while. [PERSON_NAME] does enjoy …" at bounding box center [1073, 96] width 358 height 59
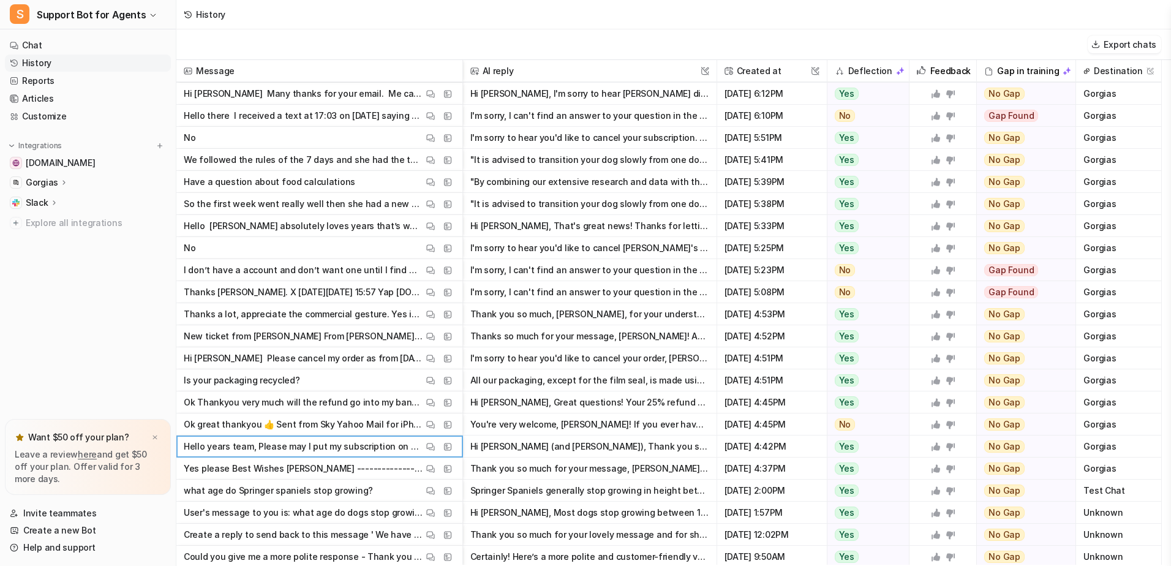
click at [621, 443] on button "Hi [PERSON_NAME] (and [PERSON_NAME]), Thank you so much for reaching out and le…" at bounding box center [589, 446] width 239 height 22
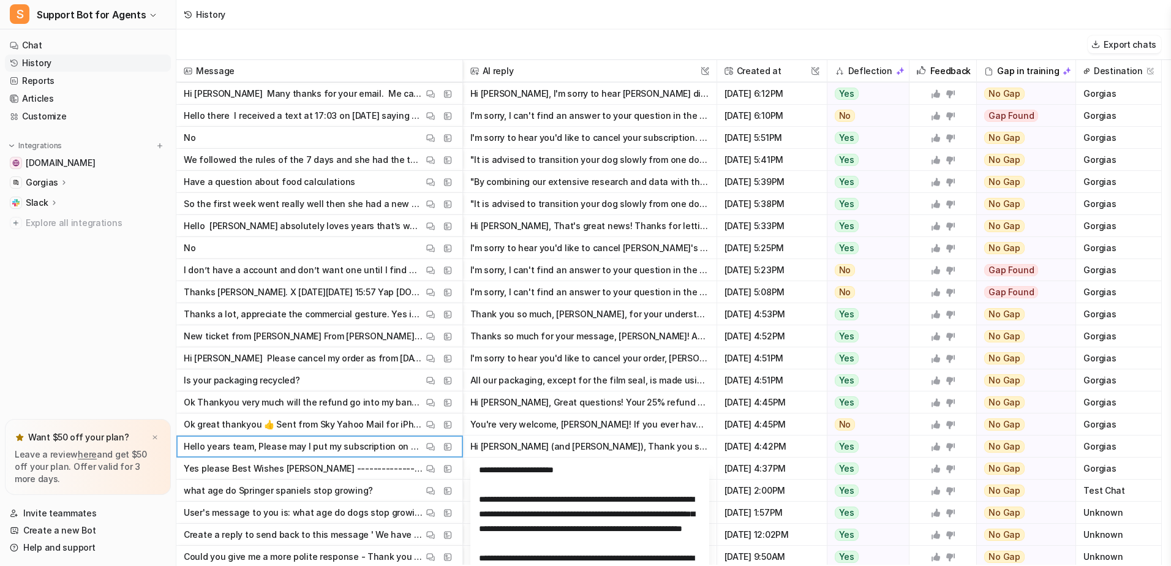
click at [621, 443] on button "Hi [PERSON_NAME] (and [PERSON_NAME]), Thank you so much for reaching out and le…" at bounding box center [589, 446] width 239 height 22
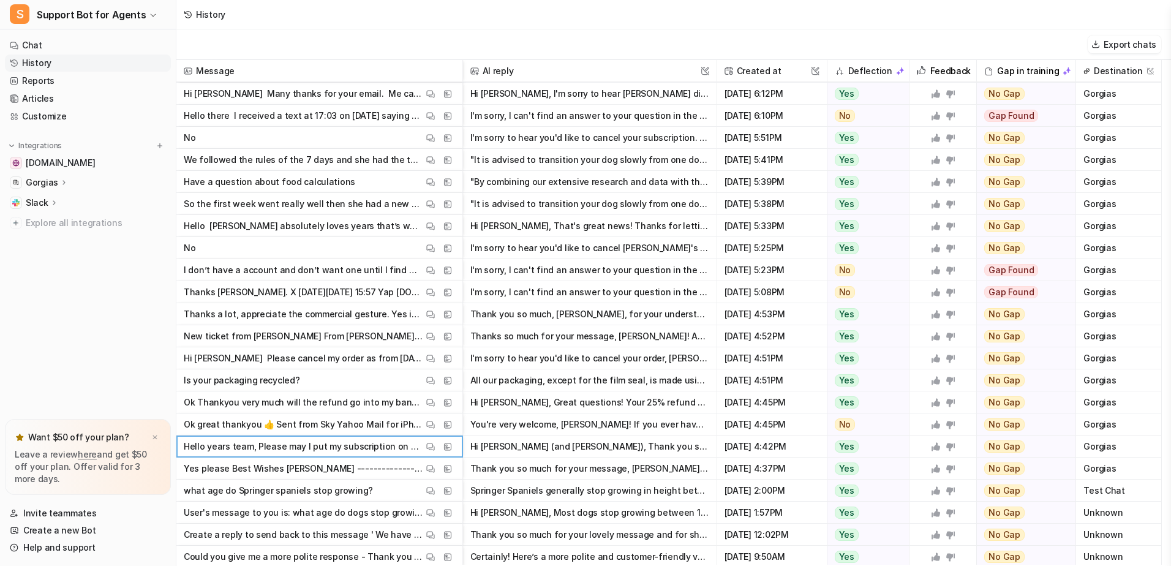
click at [621, 443] on button "Hi [PERSON_NAME] (and [PERSON_NAME]), Thank you so much for reaching out and le…" at bounding box center [589, 446] width 239 height 22
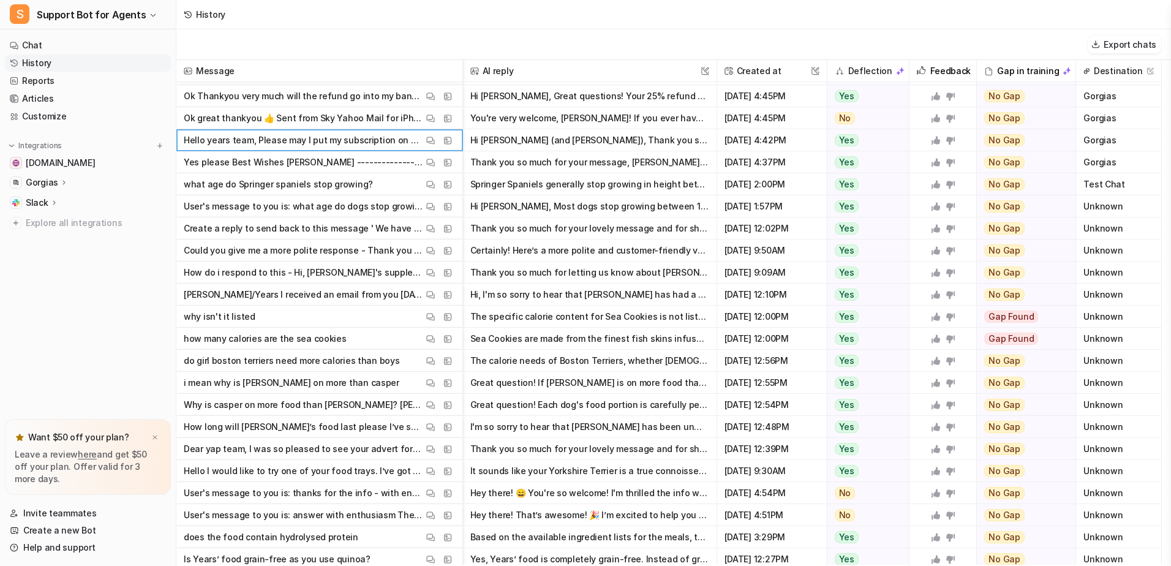
click at [736, 138] on span "[DATE] 4:42PM" at bounding box center [772, 140] width 100 height 22
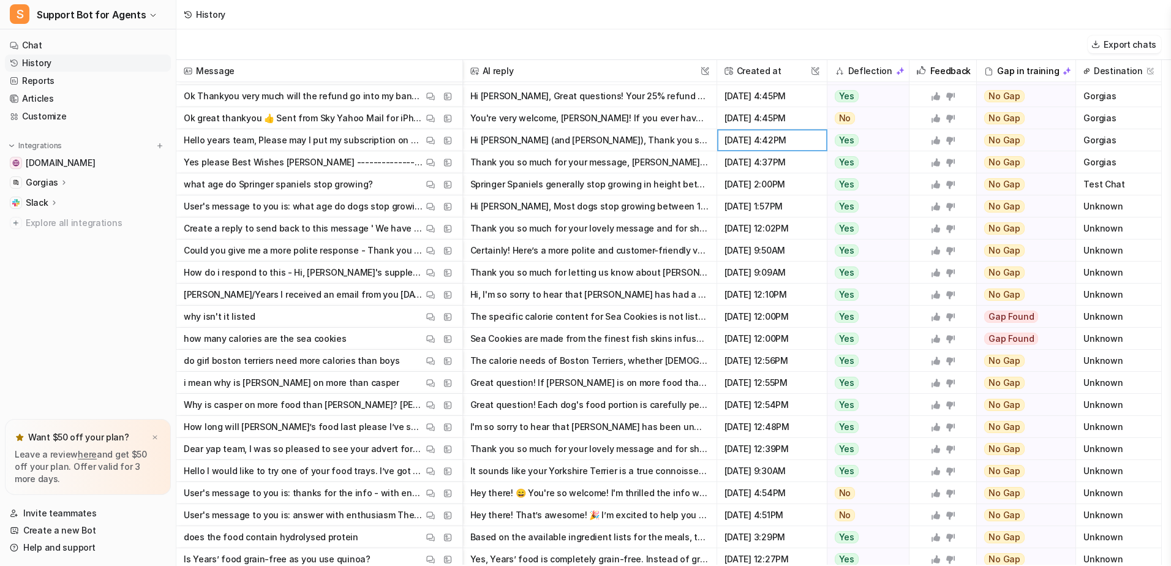
click at [1108, 142] on span "Gorgias" at bounding box center [1118, 140] width 75 height 22
click at [429, 159] on img at bounding box center [430, 162] width 9 height 9
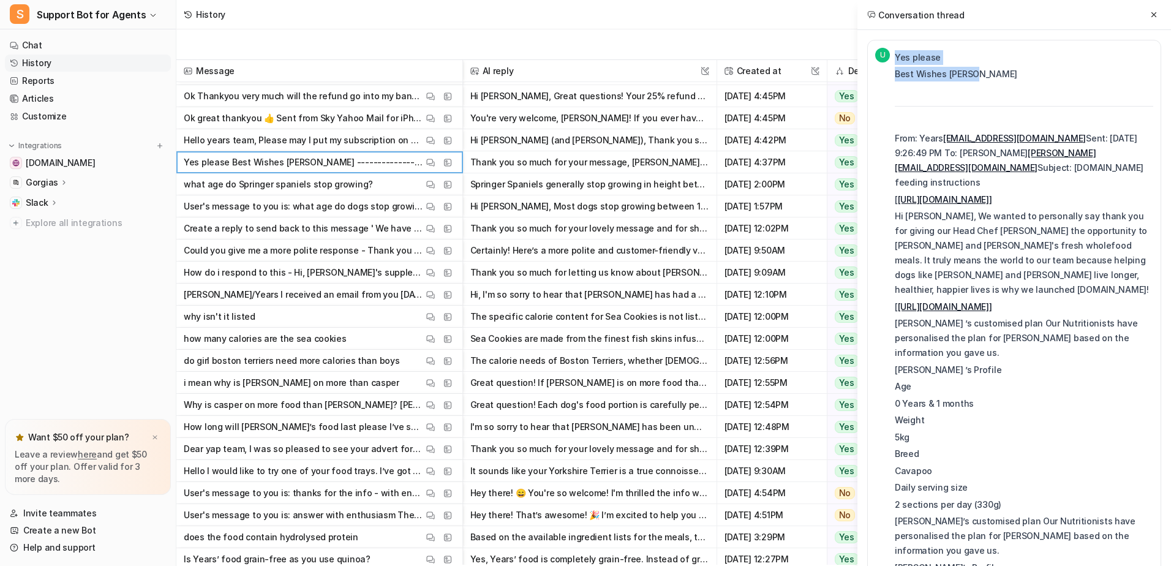
drag, startPoint x: 986, startPoint y: 79, endPoint x: 888, endPoint y: 64, distance: 99.1
copy div "Yes please Best Wishes [PERSON_NAME]"
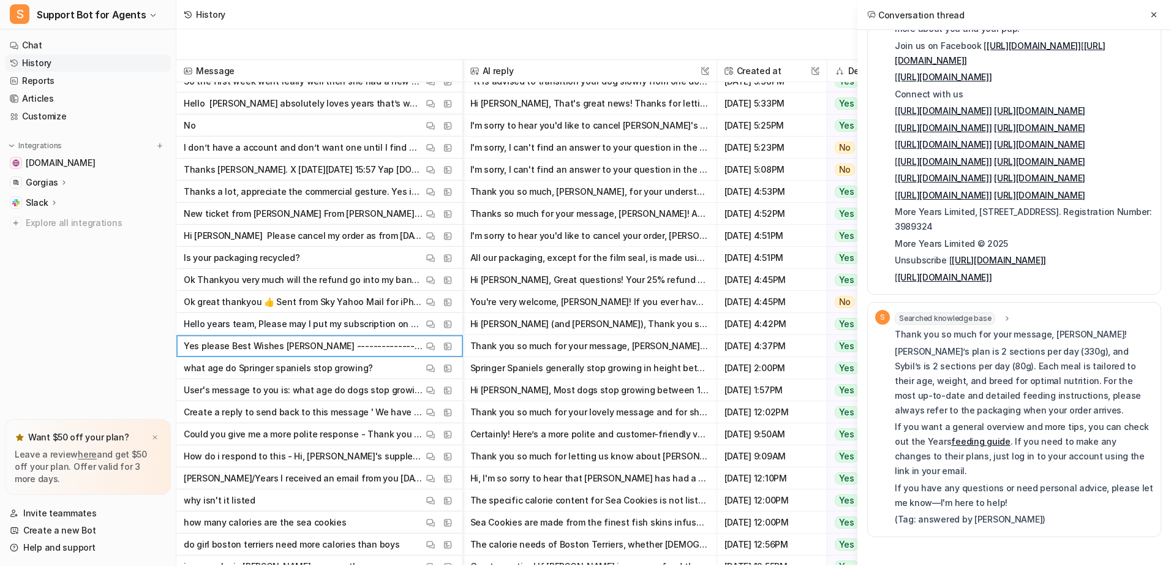
scroll to position [992, 0]
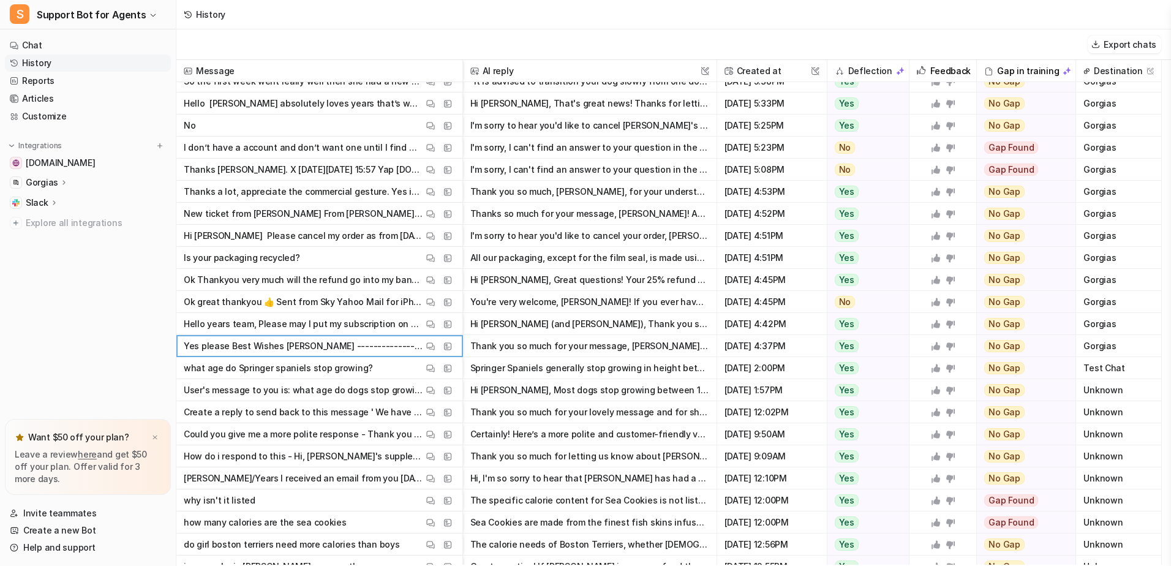
click at [800, 42] on div "Export chats" at bounding box center [673, 44] width 994 height 31
click at [952, 345] on icon at bounding box center [950, 346] width 9 height 8
click at [254, 324] on p "Hello years team, Please may I put my subscription on hold for a while. [PERSON…" at bounding box center [303, 324] width 239 height 22
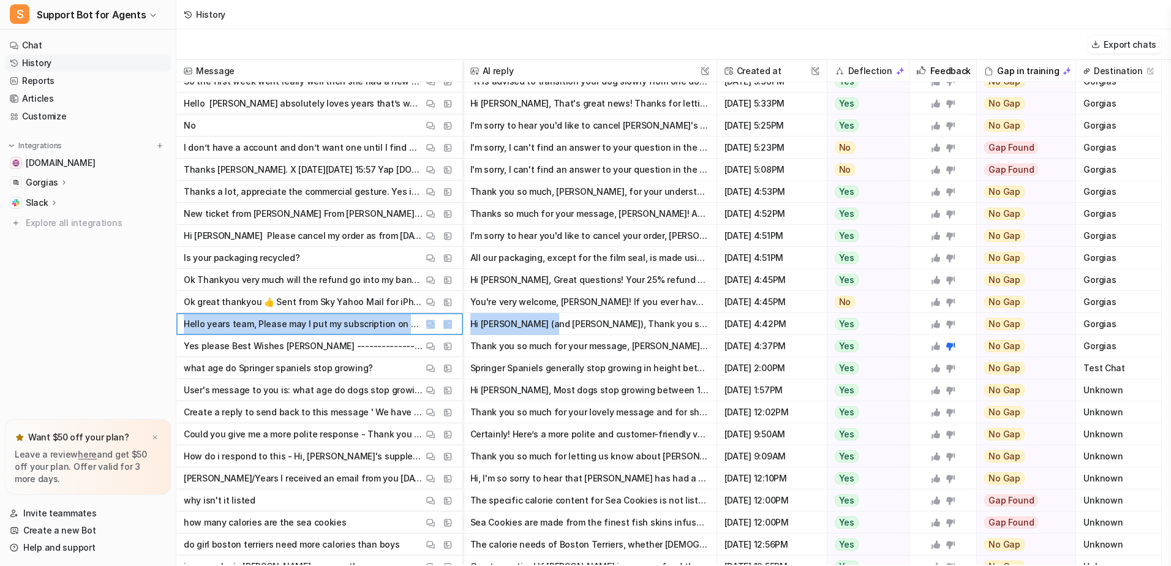
drag, startPoint x: 185, startPoint y: 323, endPoint x: 543, endPoint y: 327, distance: 358.2
click at [0, 0] on div "Hello years team, Please may I put my subscription on hold for a while. [PERSON…" at bounding box center [0, 0] width 0 height 0
click at [430, 322] on img at bounding box center [430, 324] width 9 height 9
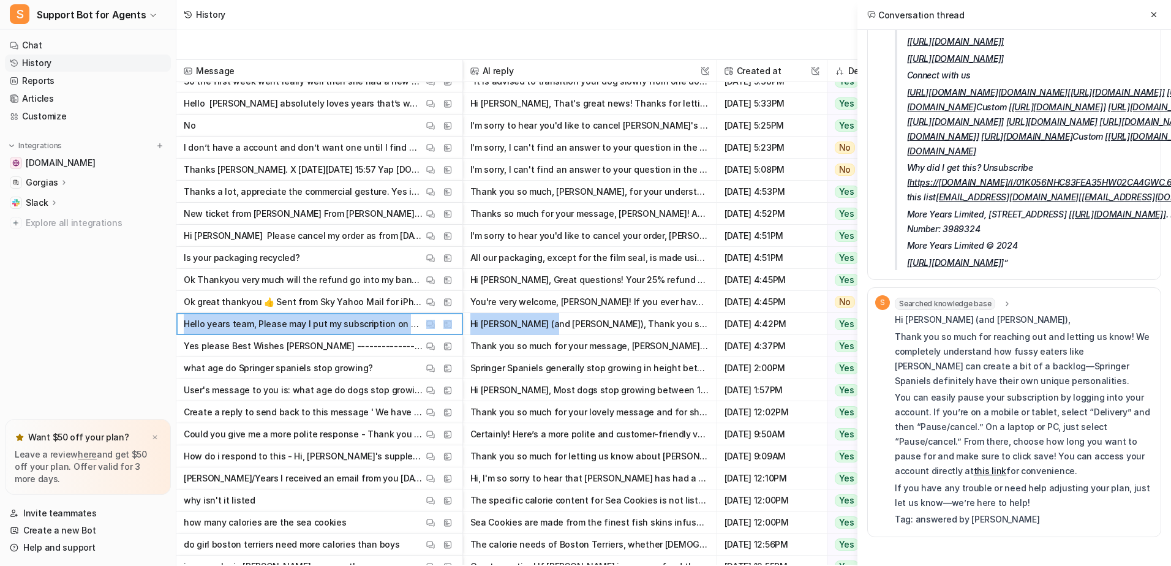
scroll to position [673, 0]
click at [1156, 12] on icon at bounding box center [1153, 14] width 9 height 9
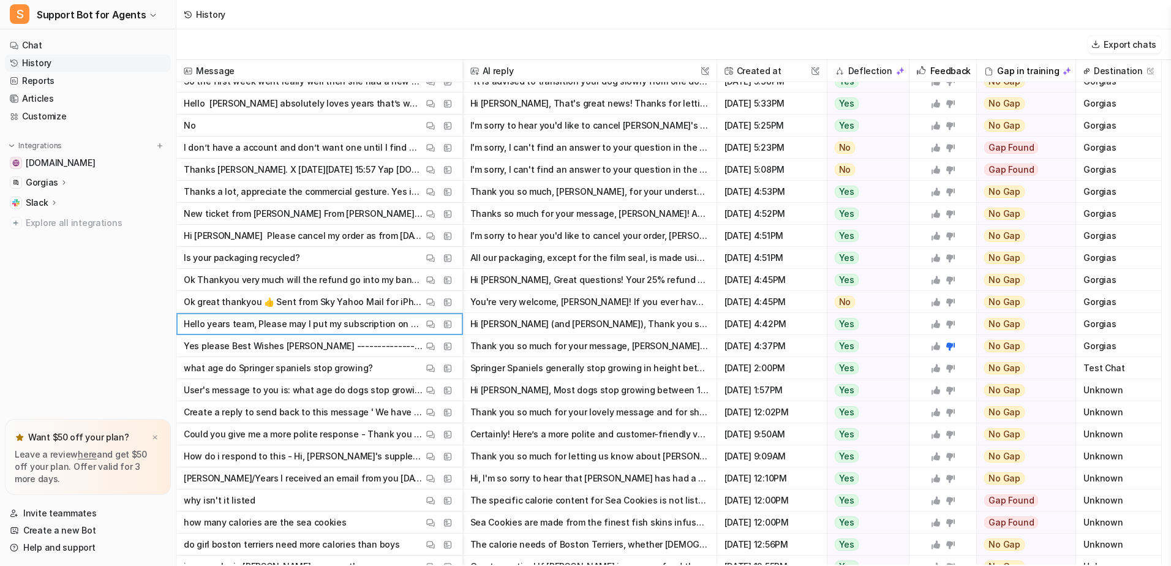
click at [937, 324] on icon at bounding box center [935, 324] width 9 height 9
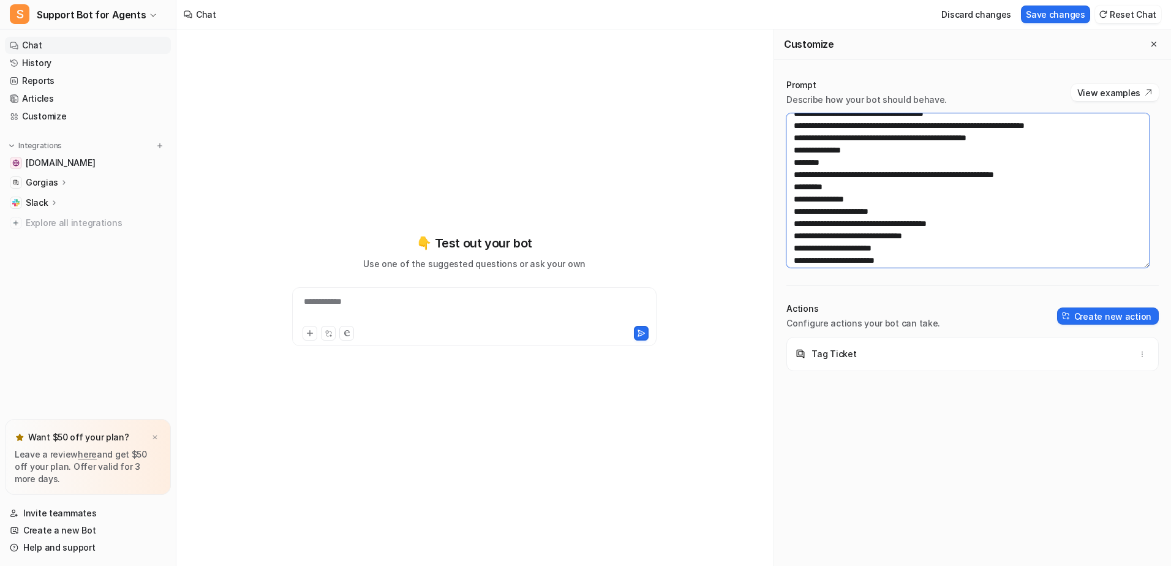
scroll to position [837, 0]
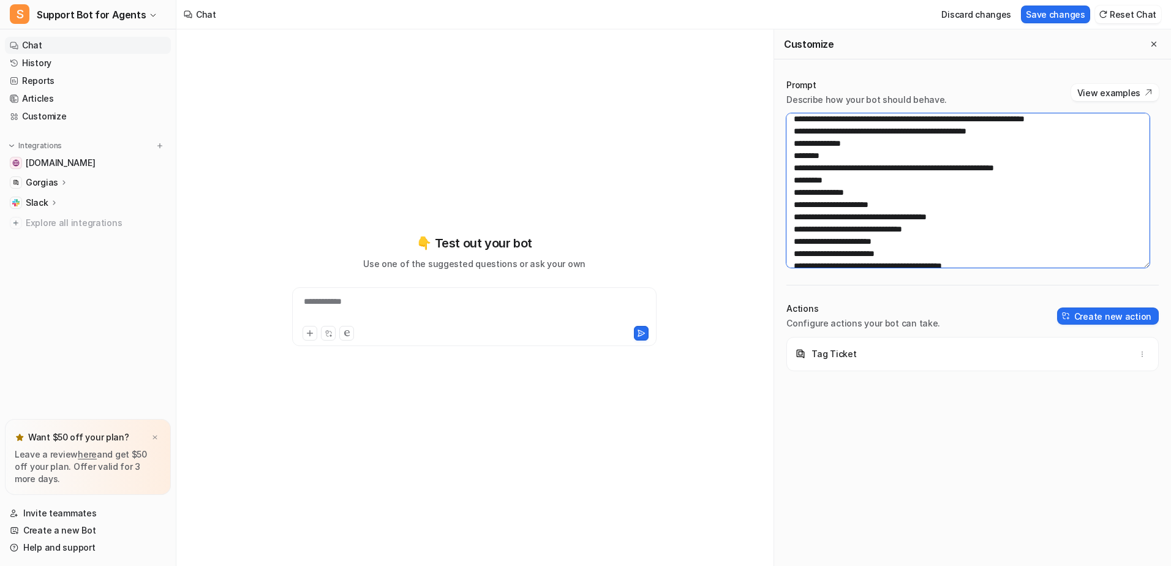
drag, startPoint x: 798, startPoint y: 196, endPoint x: 1110, endPoint y: 140, distance: 316.6
click at [1110, 140] on textarea at bounding box center [967, 190] width 363 height 154
